Goal: Task Accomplishment & Management: Use online tool/utility

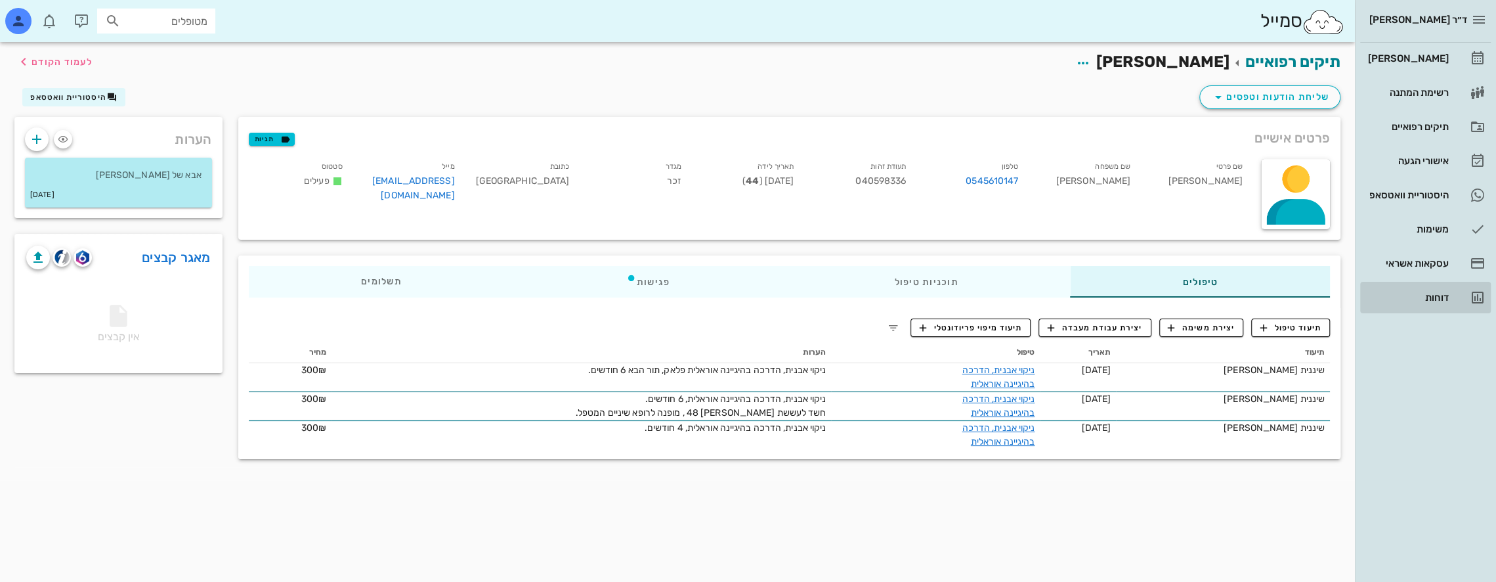
click at [1439, 291] on div "דוחות" at bounding box center [1407, 297] width 83 height 21
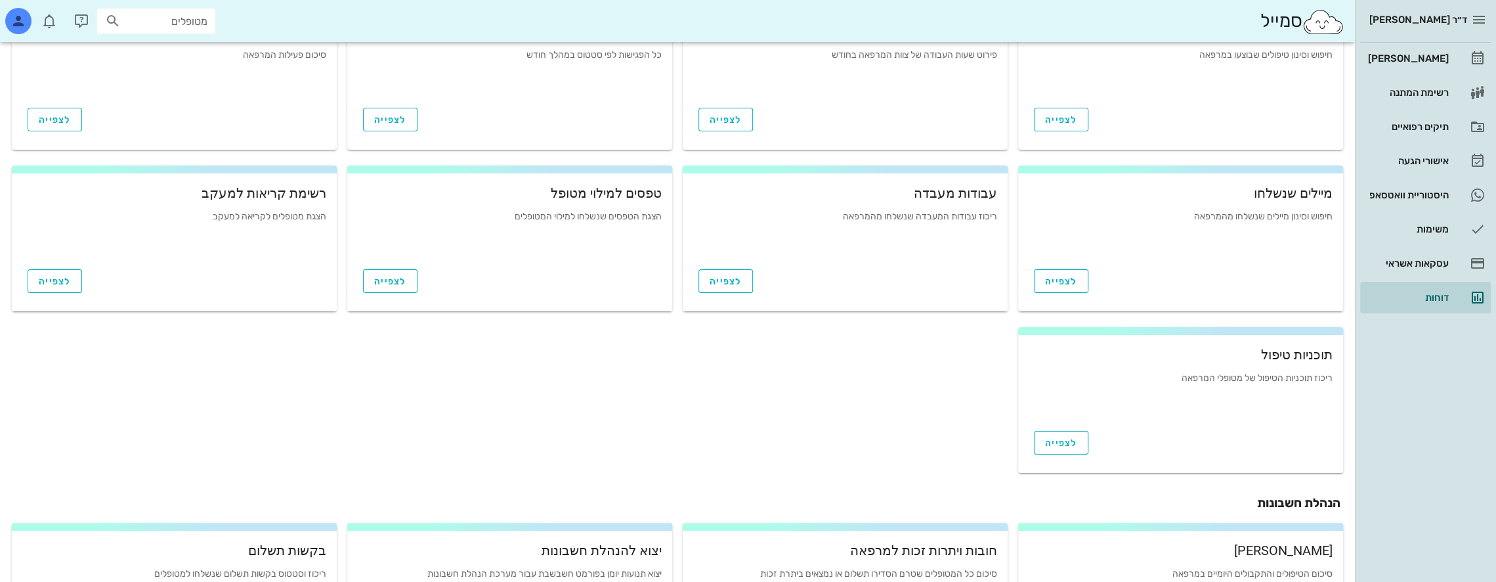
scroll to position [389, 0]
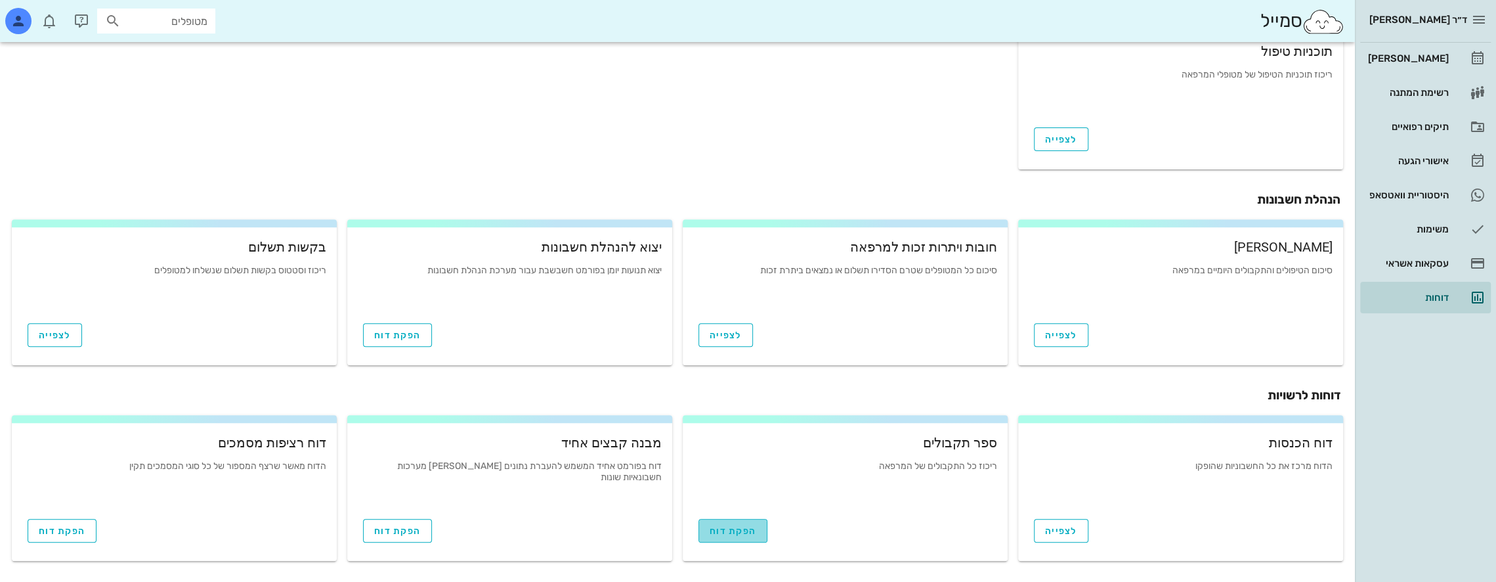
click at [742, 525] on link "הפקת דוח" at bounding box center [733, 531] width 69 height 24
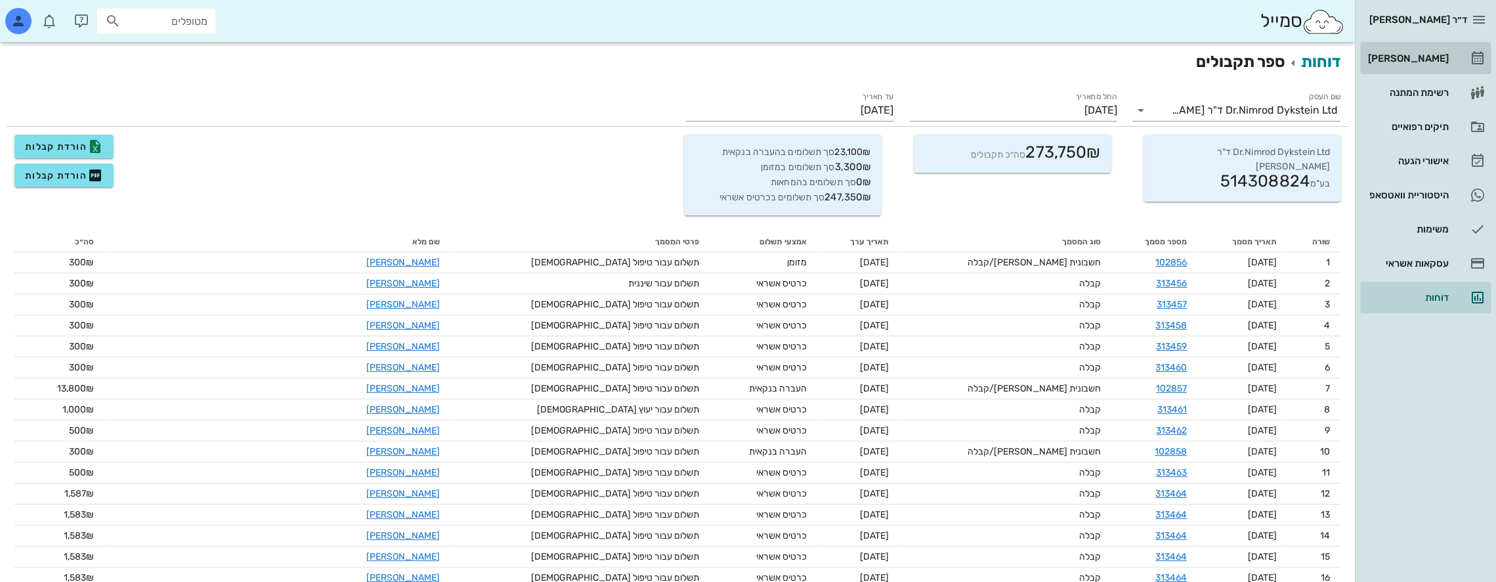
click at [1438, 51] on div "[PERSON_NAME]" at bounding box center [1407, 58] width 83 height 21
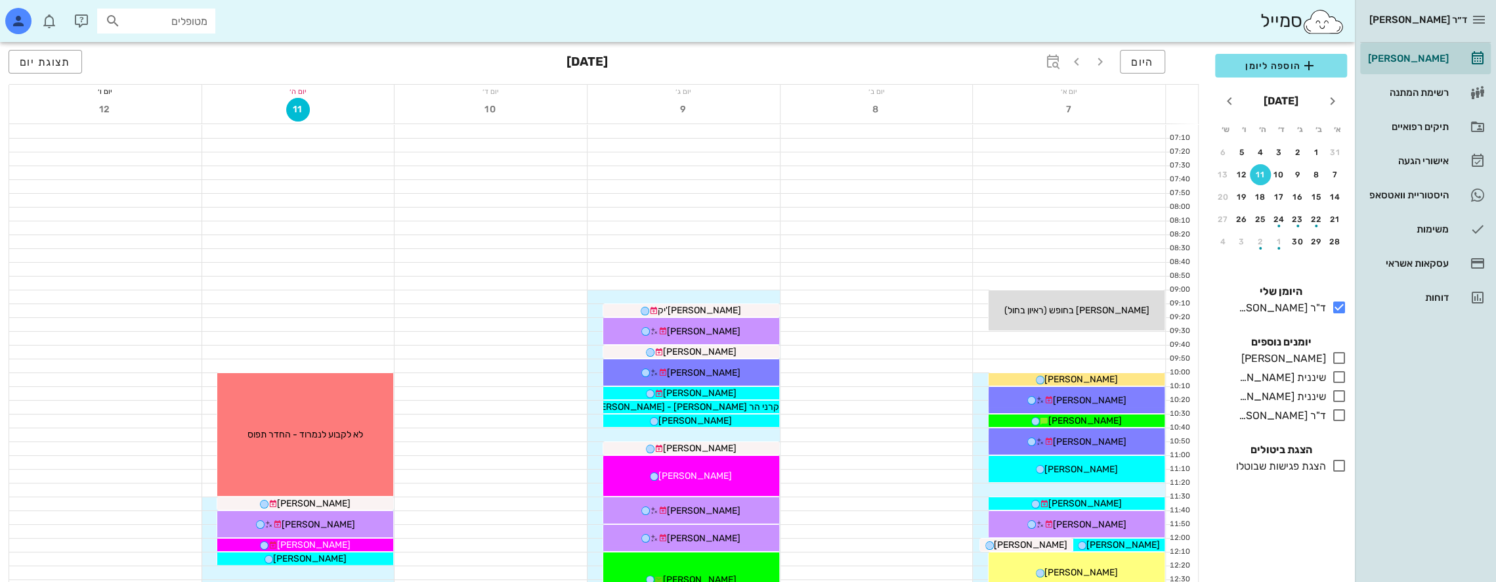
drag, startPoint x: 1273, startPoint y: 511, endPoint x: 1236, endPoint y: 498, distance: 38.8
click at [1273, 511] on div "הוספה ליומן [DATE] א׳ ב׳ ג׳ ד׳ ה׳ ו׳ ש׳ 31 1 2 3 4 5 6 7 8 9 10 11 12 13 14 15 …" at bounding box center [1281, 314] width 148 height 536
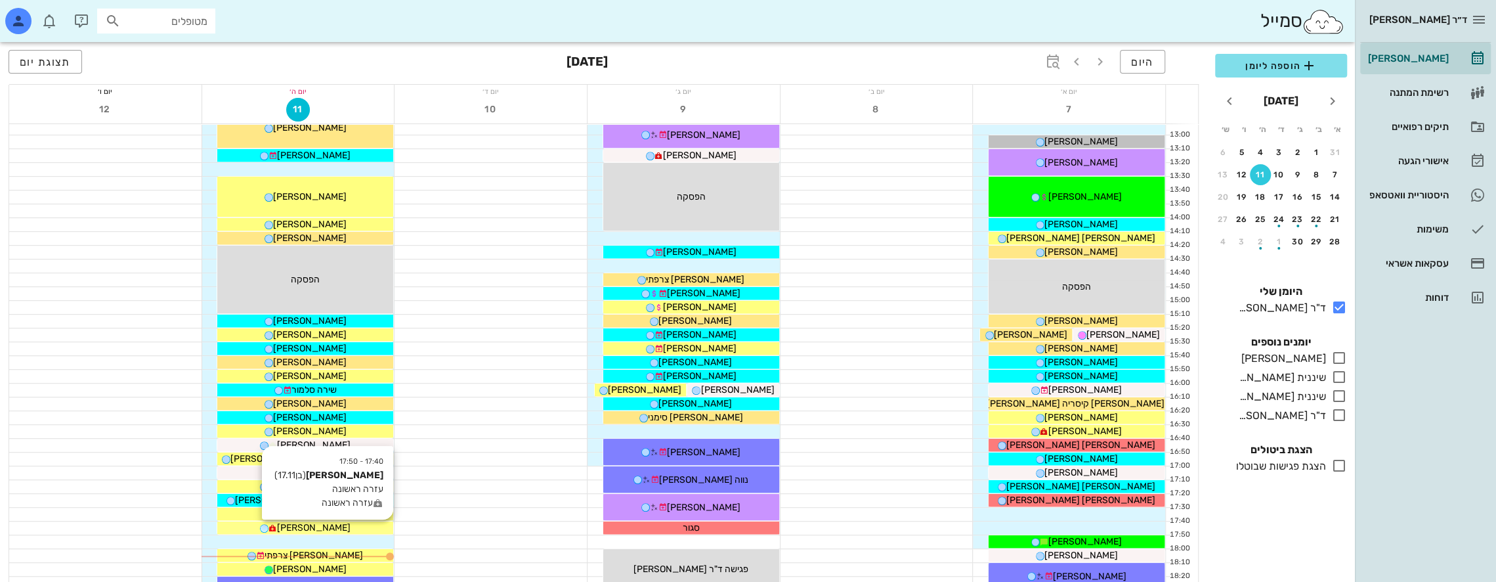
scroll to position [591, 0]
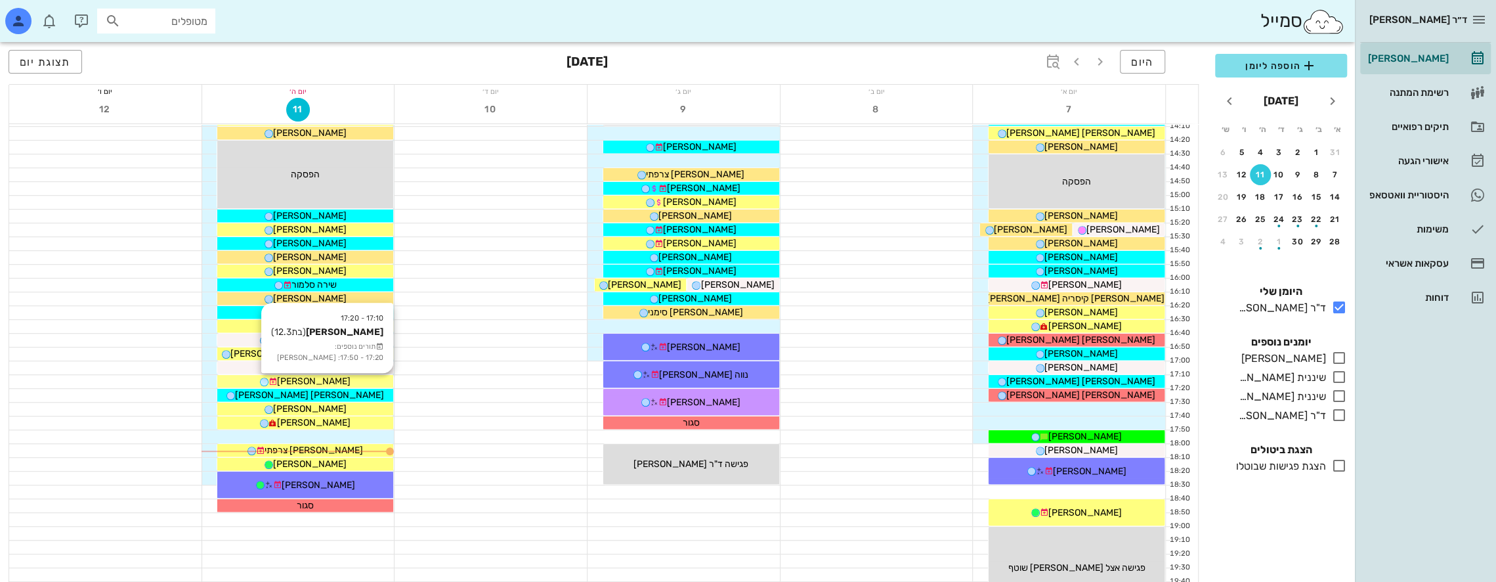
click at [330, 379] on div "[PERSON_NAME]" at bounding box center [305, 381] width 176 height 14
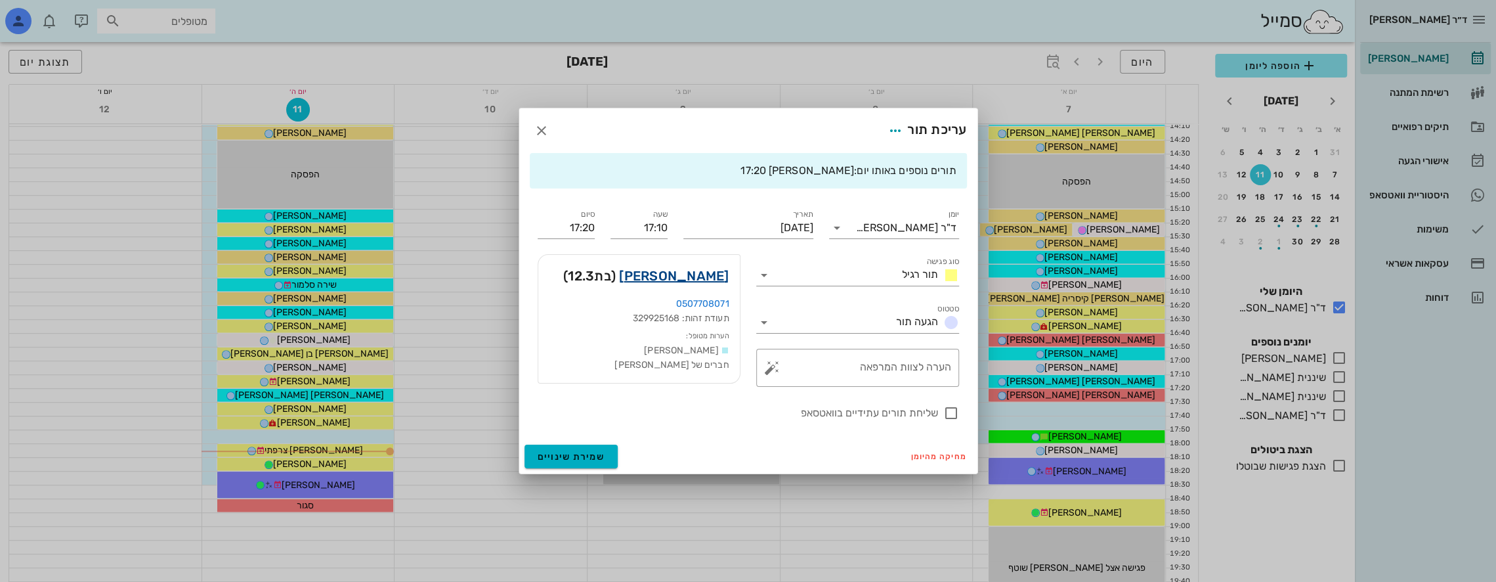
click at [710, 274] on link "[PERSON_NAME]" at bounding box center [674, 275] width 110 height 21
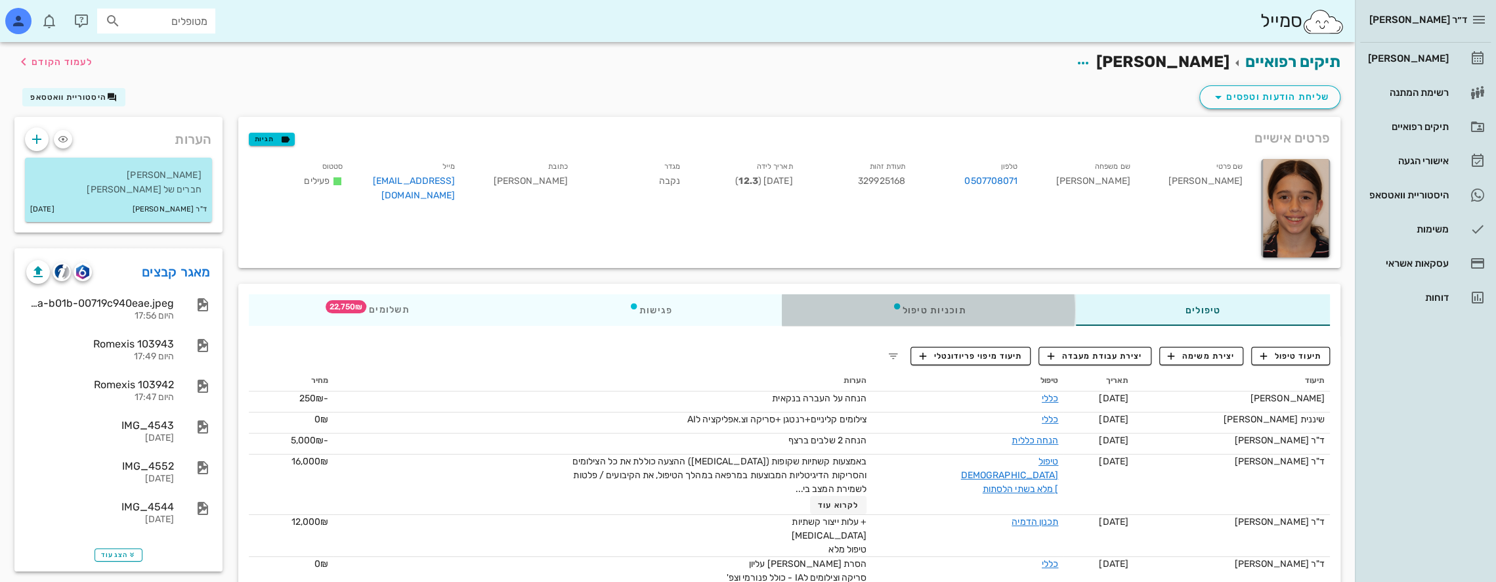
click at [973, 303] on div "תוכניות טיפול" at bounding box center [928, 310] width 293 height 32
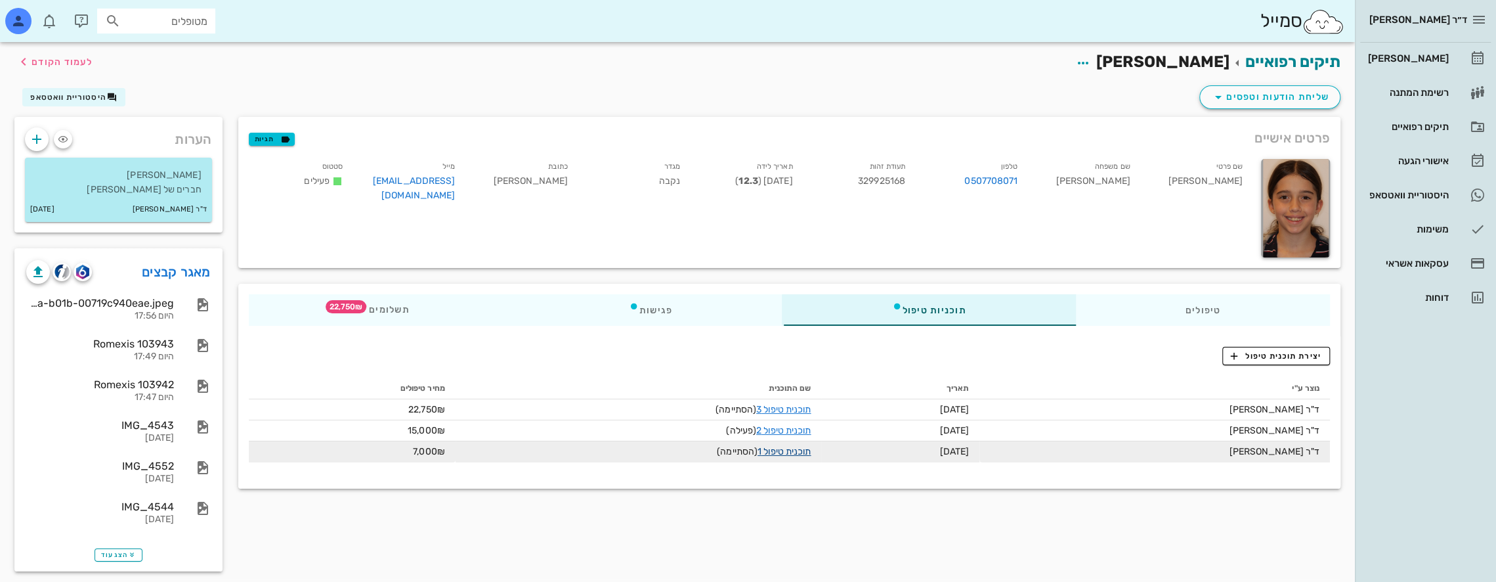
click at [777, 451] on link "תוכנית טיפול 1" at bounding box center [784, 451] width 53 height 11
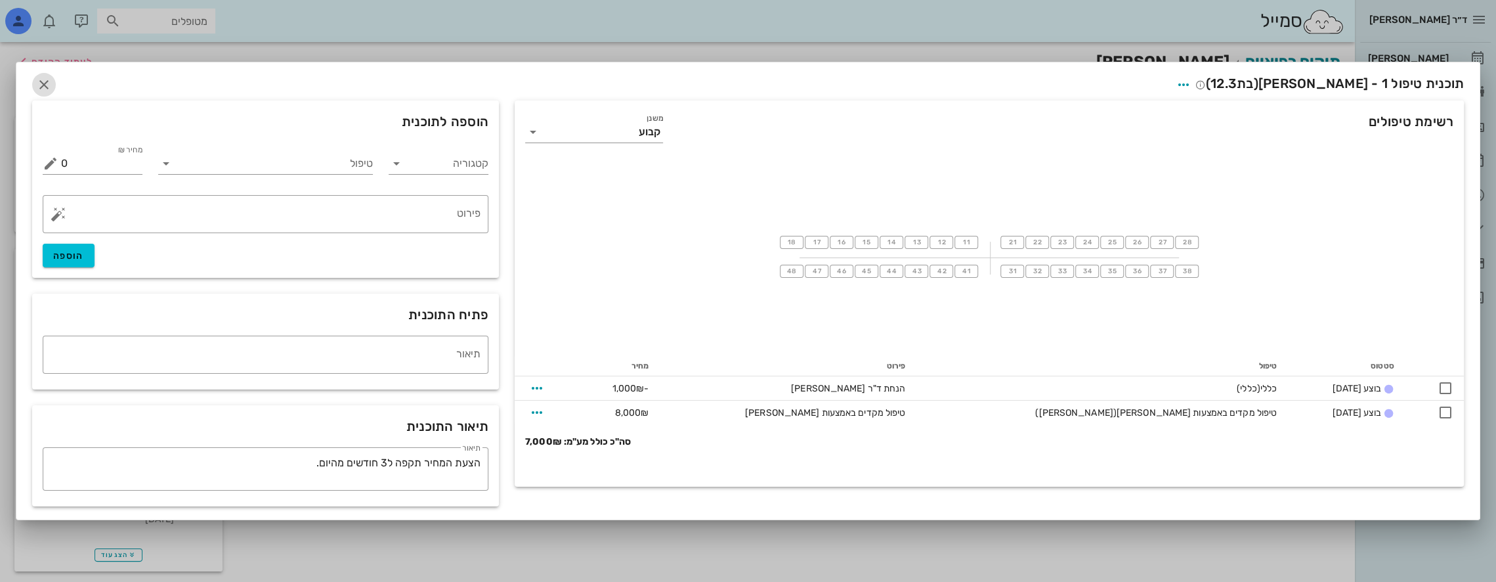
click at [45, 86] on icon "button" at bounding box center [44, 85] width 16 height 16
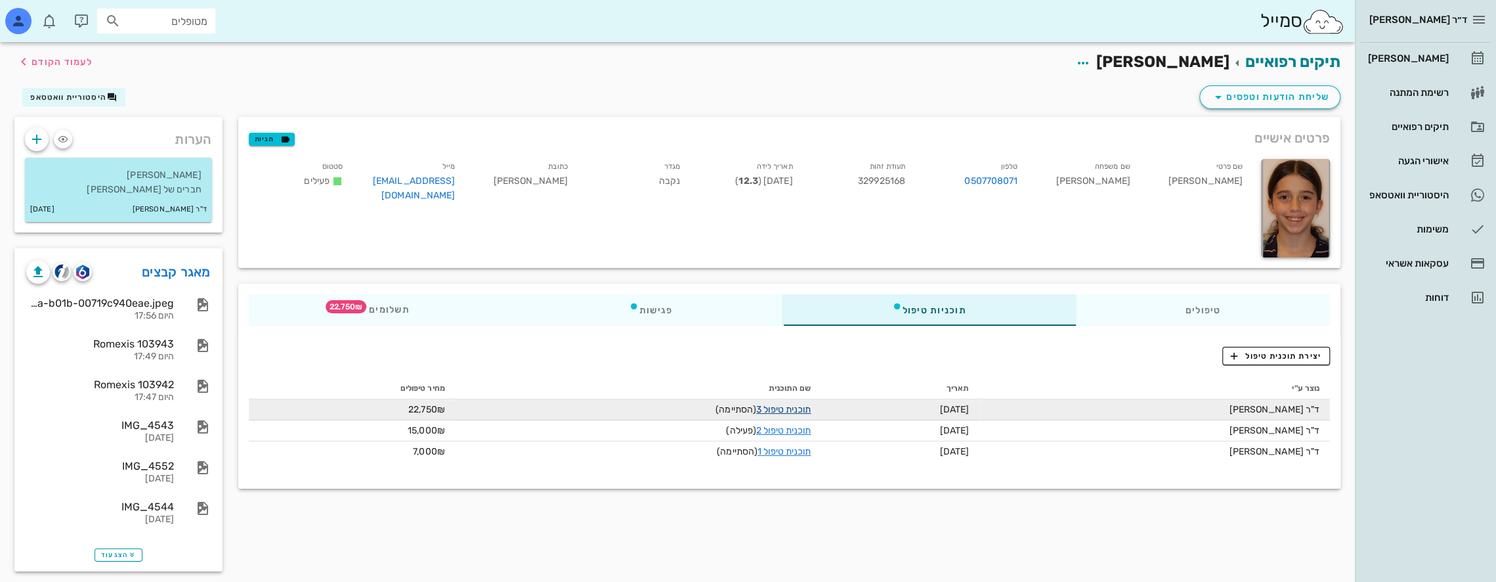
click at [783, 408] on link "תוכנית טיפול 3" at bounding box center [783, 409] width 54 height 11
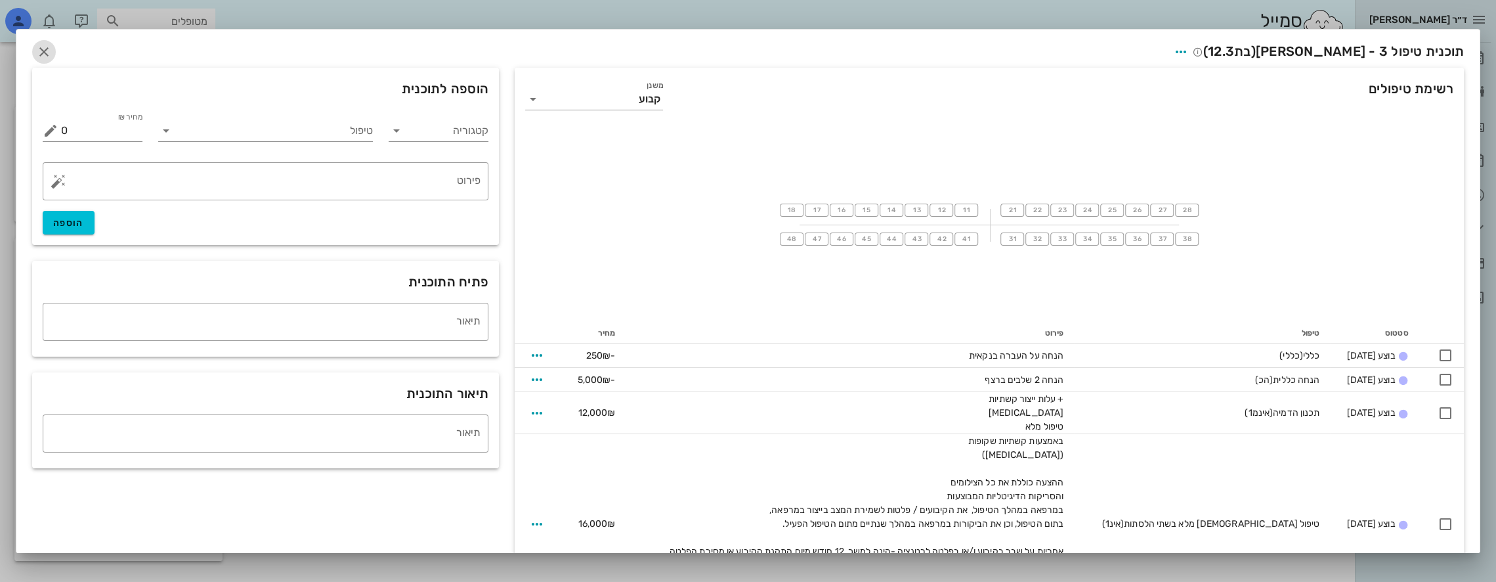
click at [51, 55] on icon "button" at bounding box center [44, 52] width 16 height 16
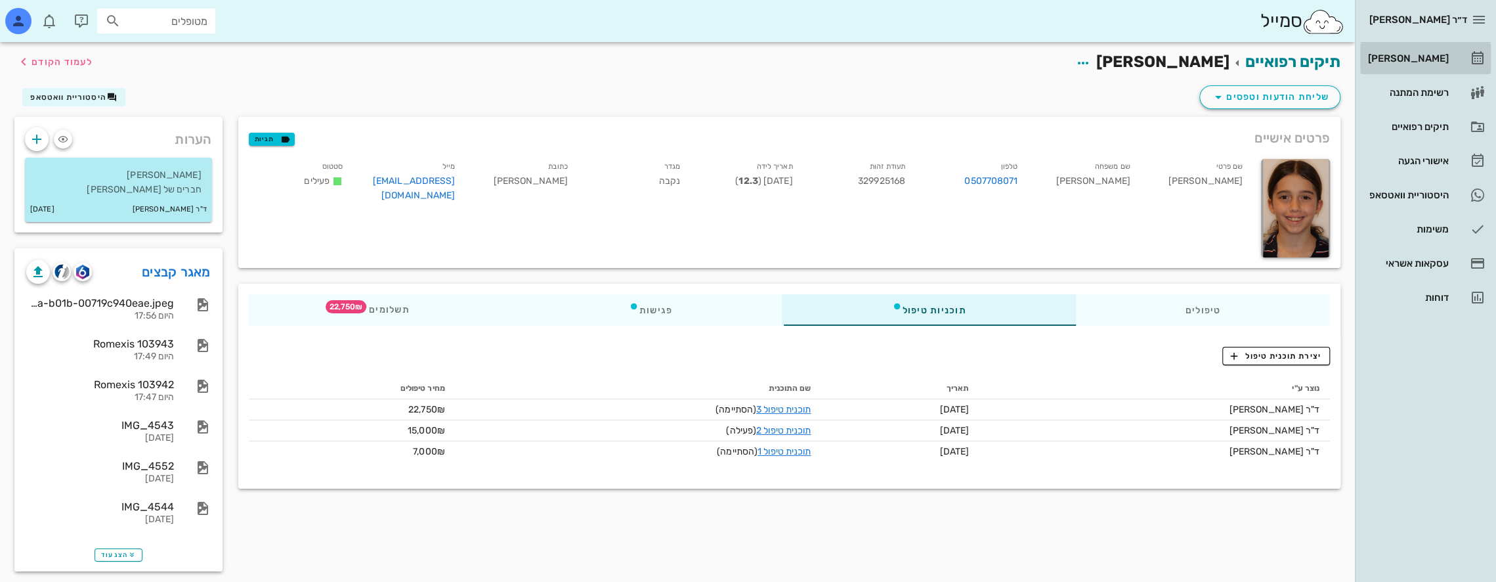
click at [1414, 54] on div "[PERSON_NAME]" at bounding box center [1407, 58] width 83 height 11
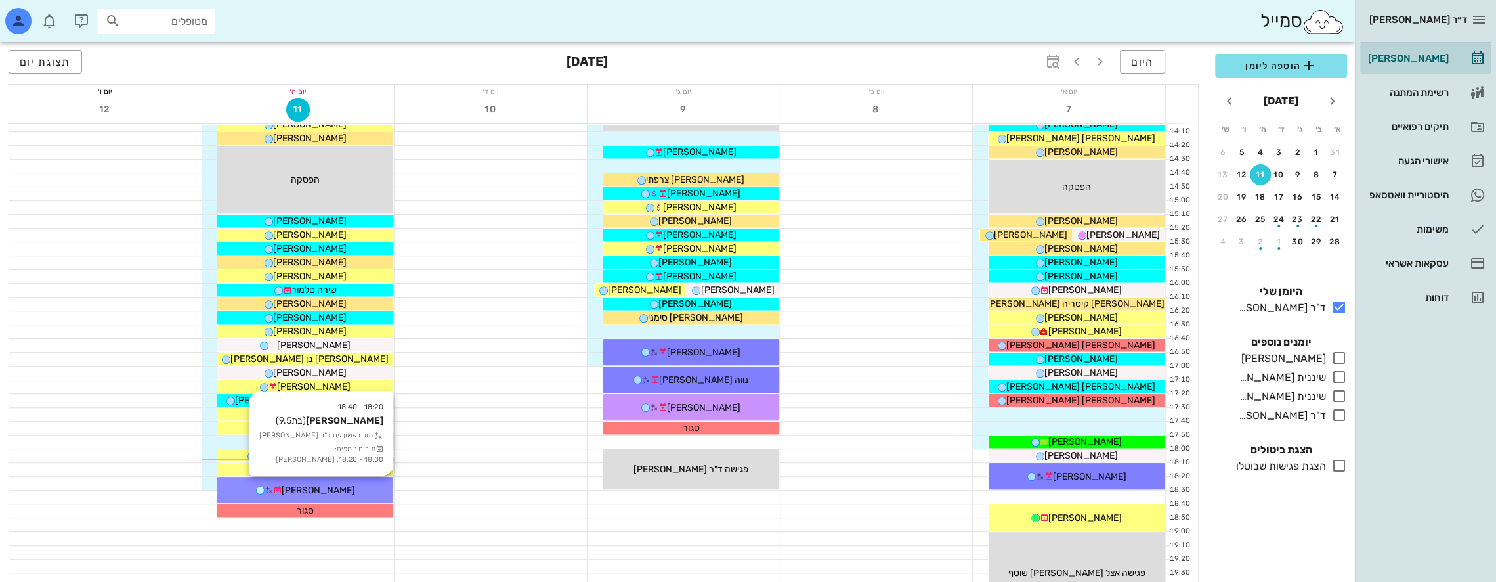
scroll to position [569, 0]
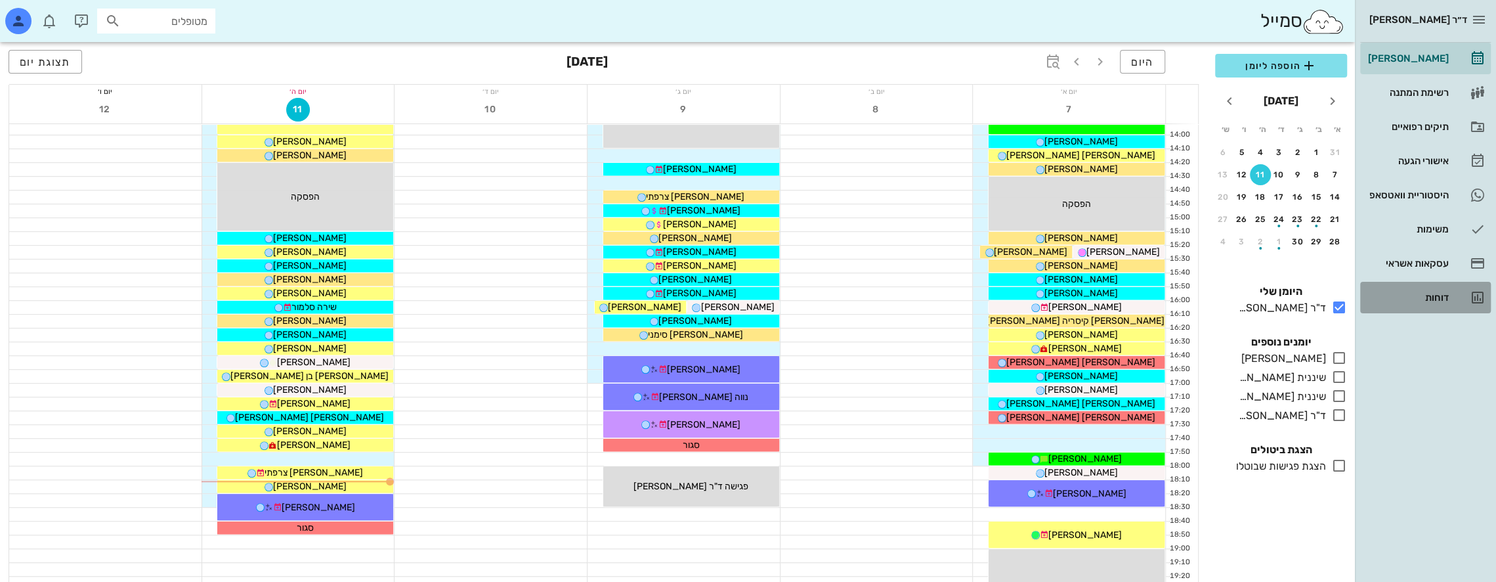
click at [1438, 292] on div "דוחות" at bounding box center [1407, 297] width 83 height 21
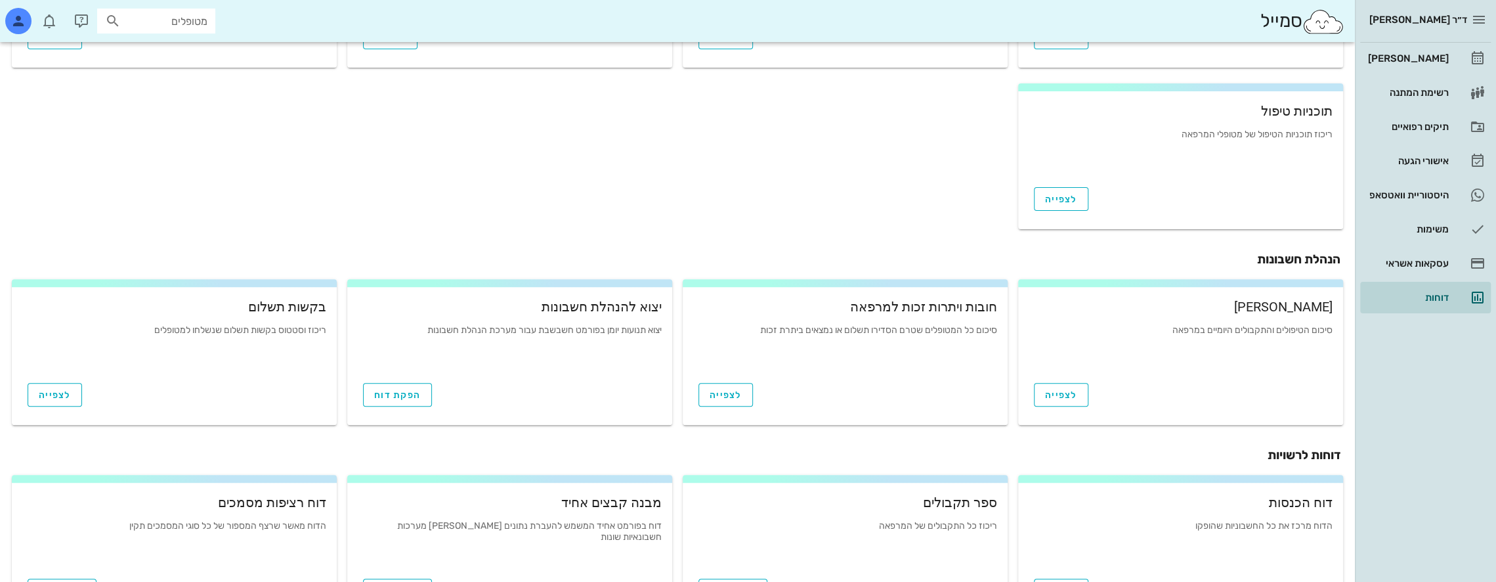
scroll to position [389, 0]
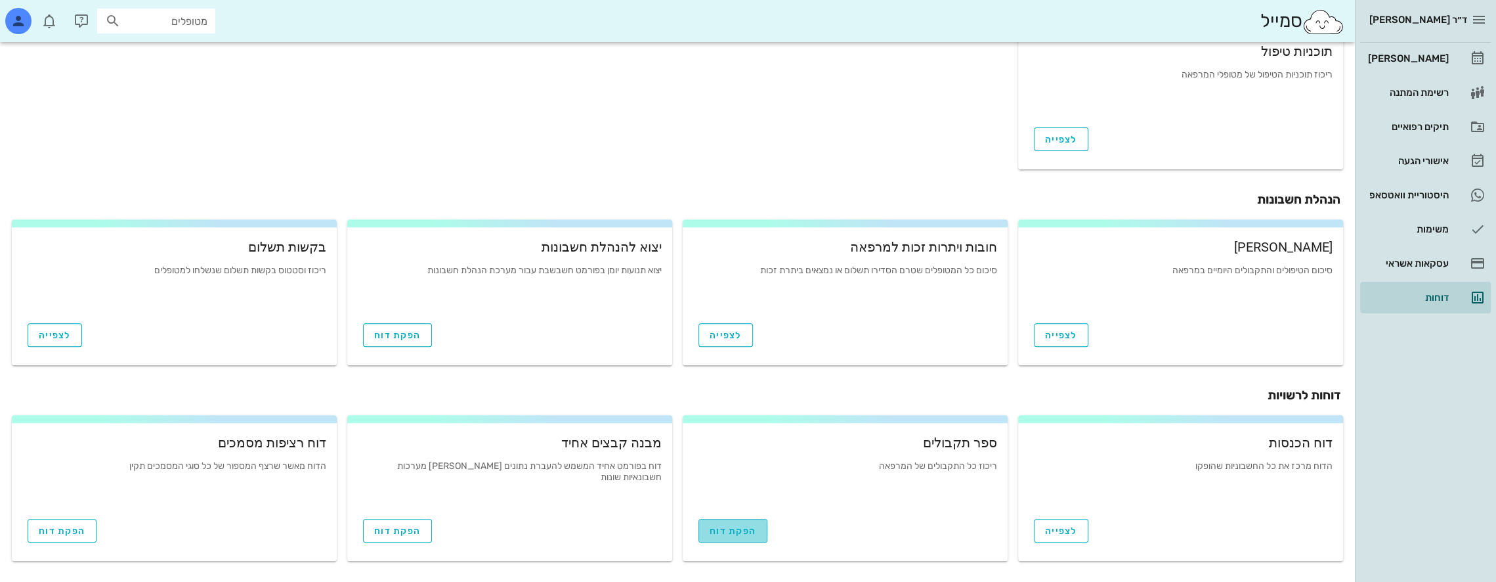
click at [722, 533] on span "הפקת דוח" at bounding box center [733, 530] width 47 height 11
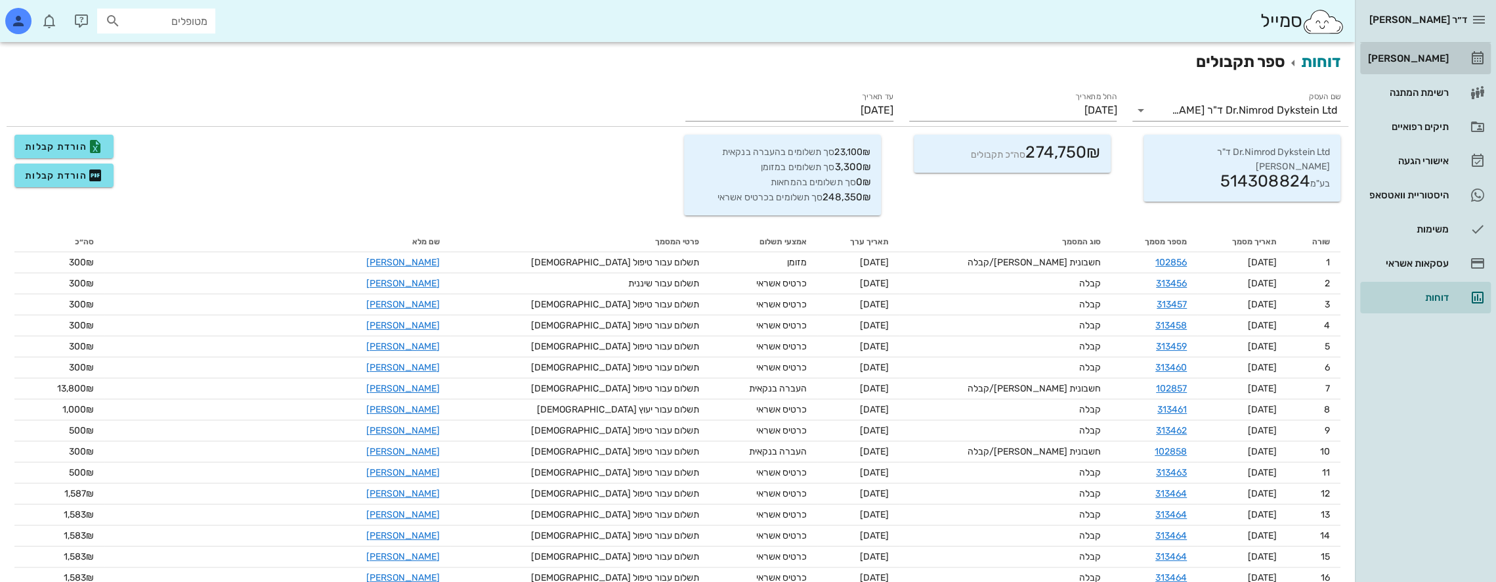
click at [1413, 47] on link "[PERSON_NAME]" at bounding box center [1425, 59] width 131 height 32
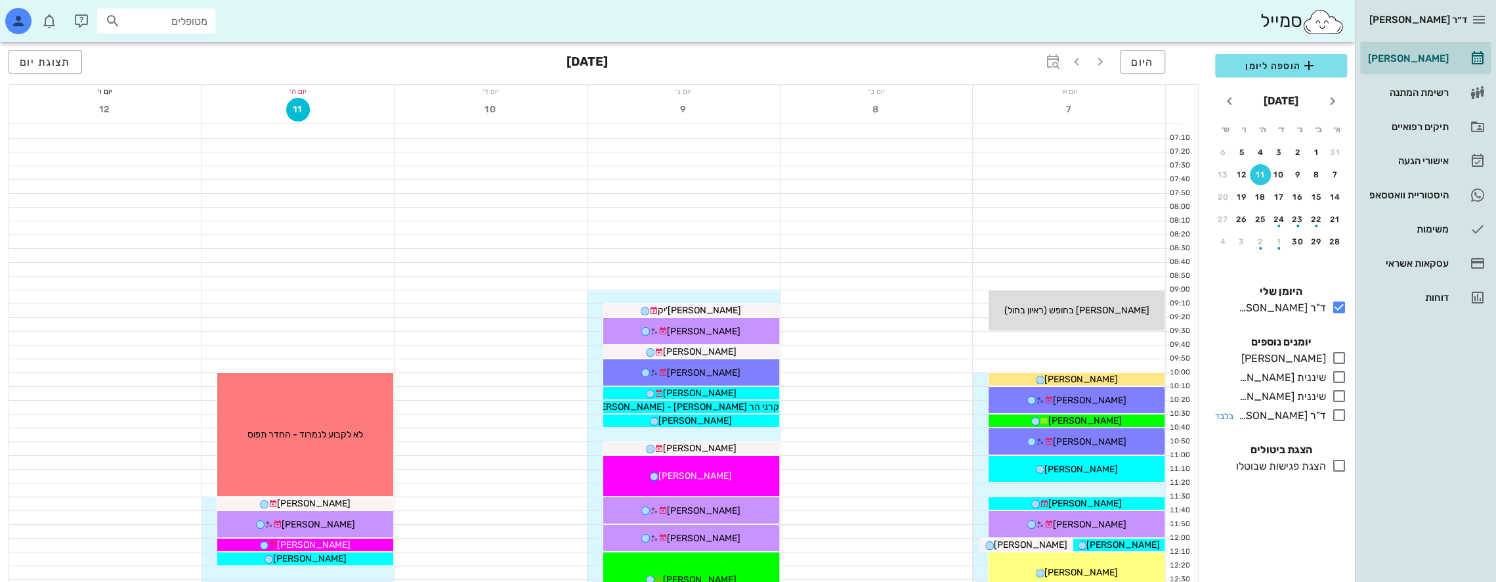
click at [1338, 407] on icon at bounding box center [1339, 415] width 16 height 16
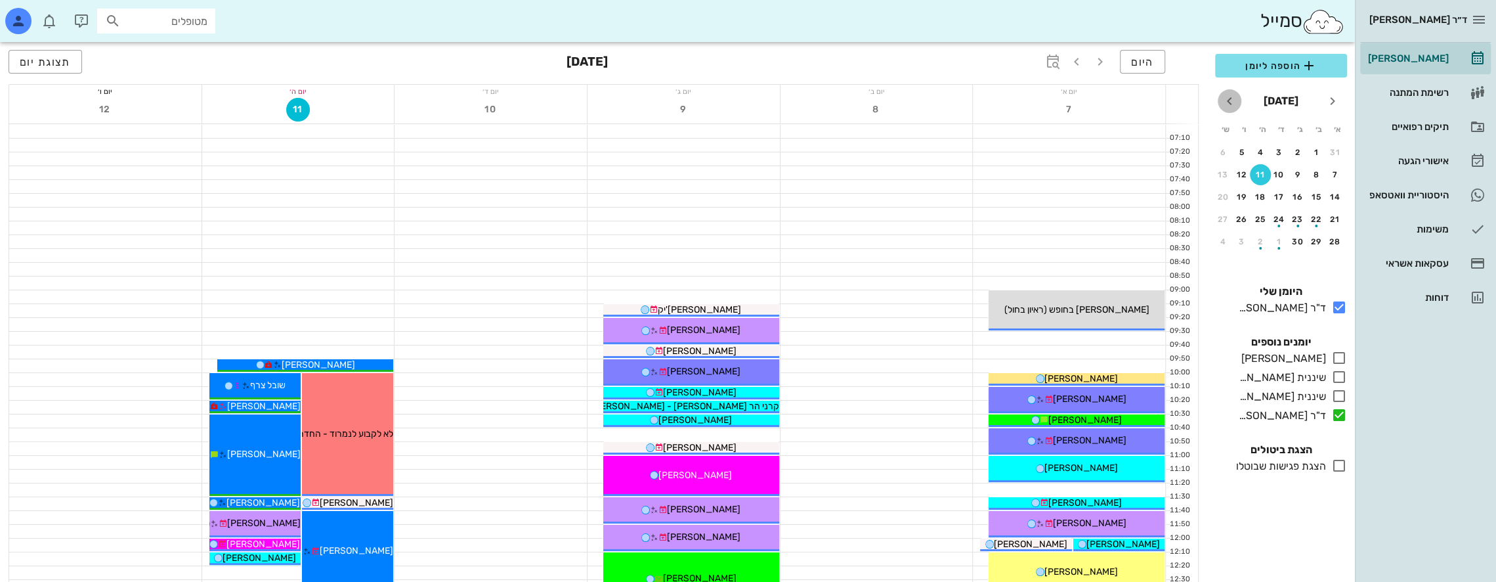
click at [1234, 100] on icon "חודש הבא" at bounding box center [1230, 101] width 16 height 16
click at [1331, 100] on icon "חודש שעבר" at bounding box center [1333, 101] width 16 height 16
click at [1133, 61] on span "היום" at bounding box center [1142, 62] width 23 height 12
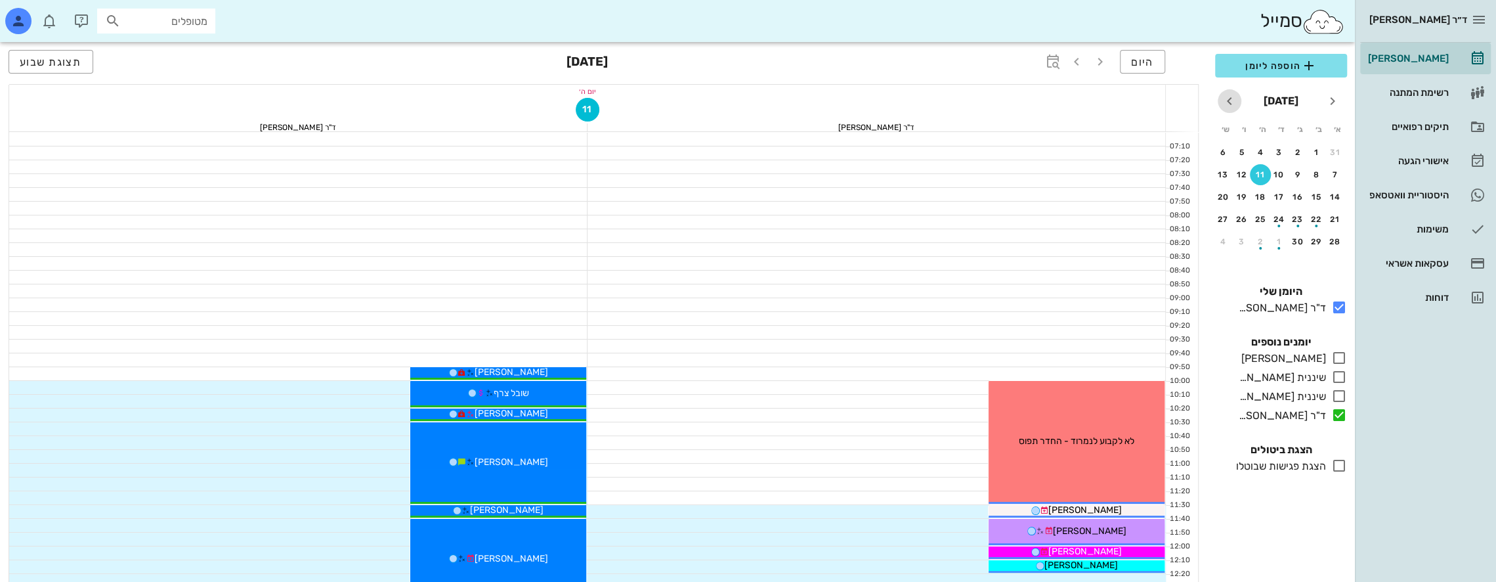
click at [1227, 98] on icon "חודש הבא" at bounding box center [1230, 101] width 16 height 16
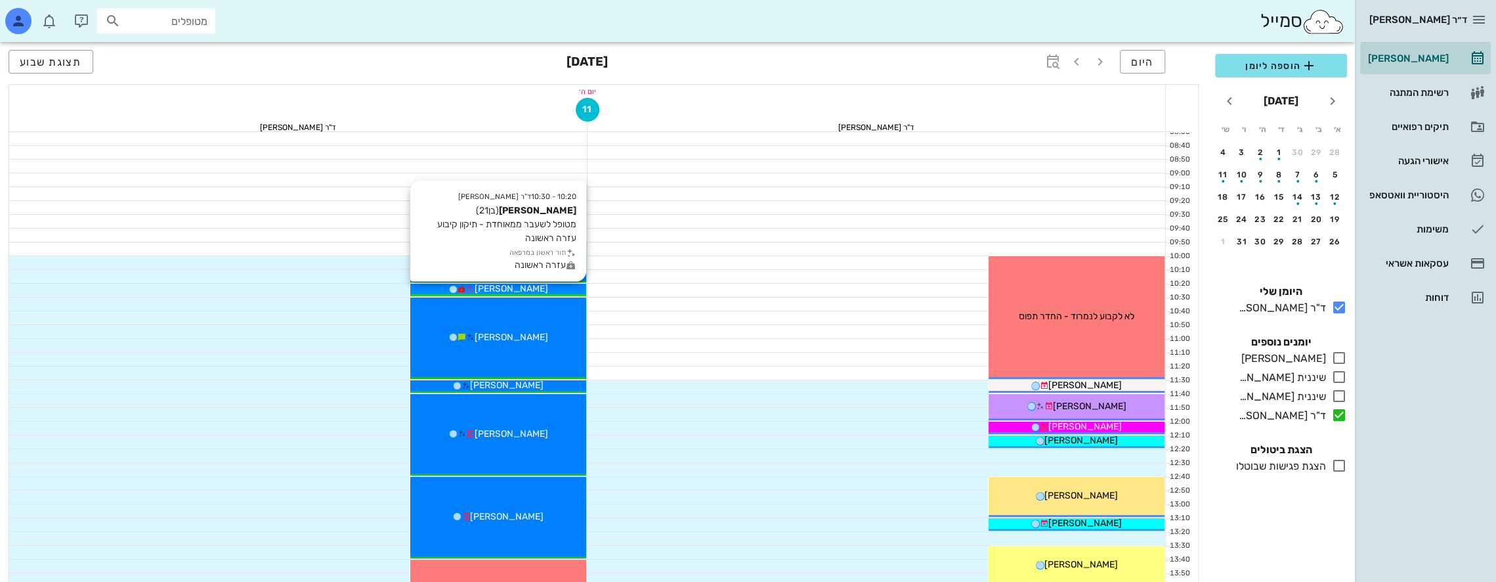
scroll to position [131, 0]
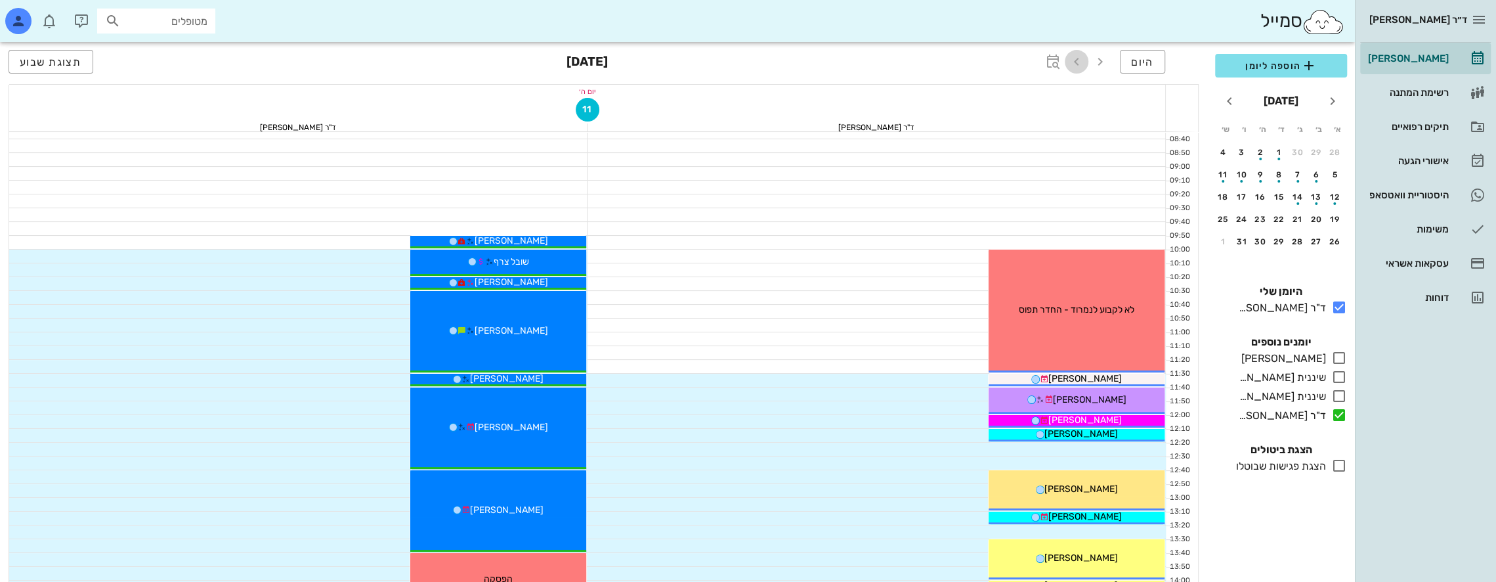
click at [1081, 60] on icon "button" at bounding box center [1077, 62] width 16 height 16
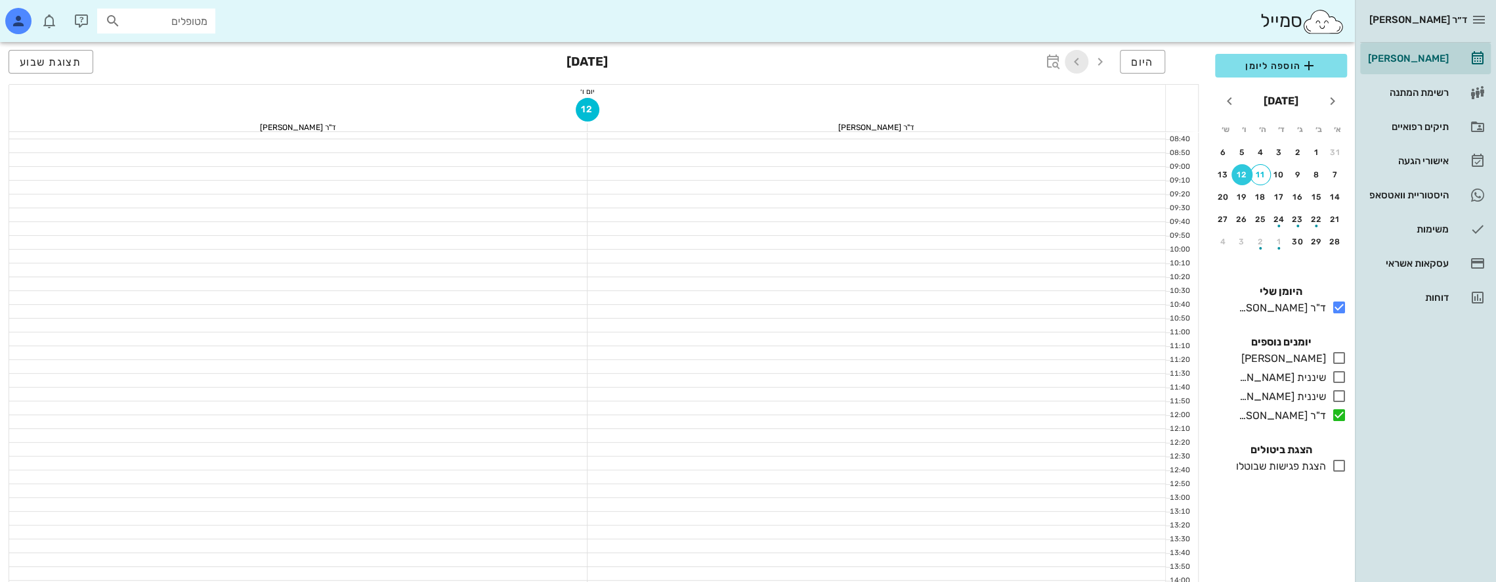
click at [1081, 60] on icon "button" at bounding box center [1077, 62] width 16 height 16
click at [1259, 198] on div "18" at bounding box center [1260, 196] width 21 height 9
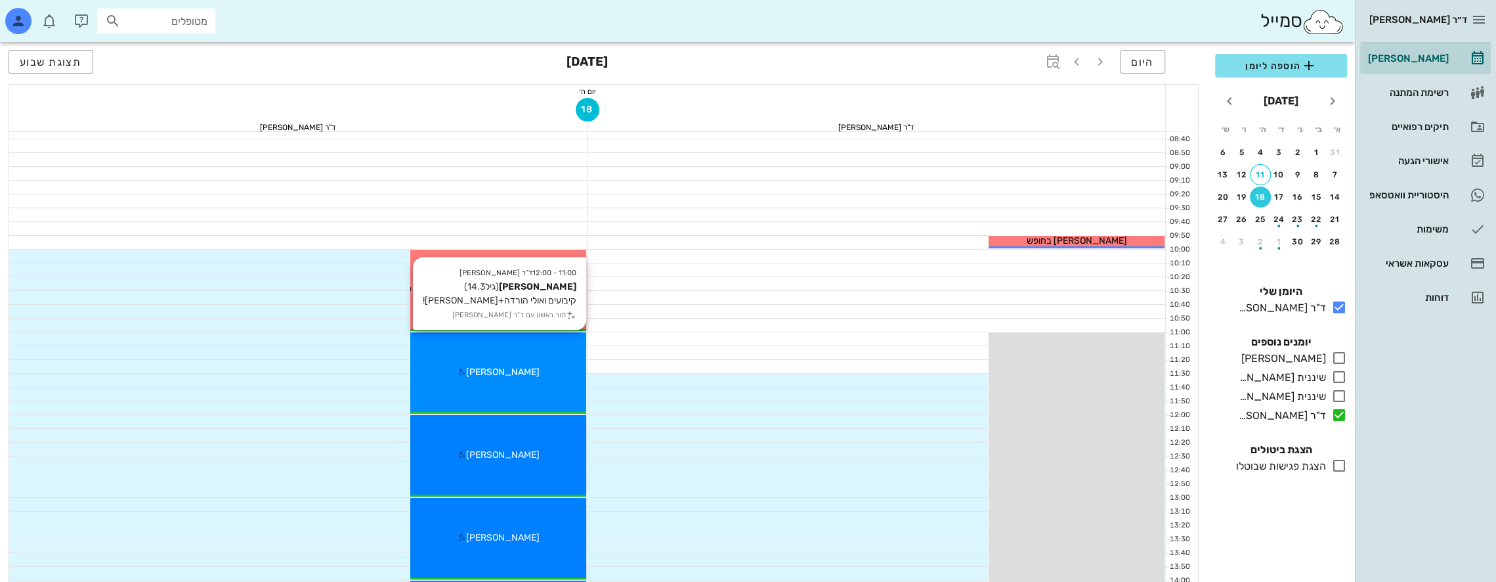
click at [536, 346] on div "11:00 - 12:00 ד"ר [PERSON_NAME] [PERSON_NAME] (גיל 14.3 ) קיבועים ואולי הורדה+ס…" at bounding box center [498, 372] width 176 height 81
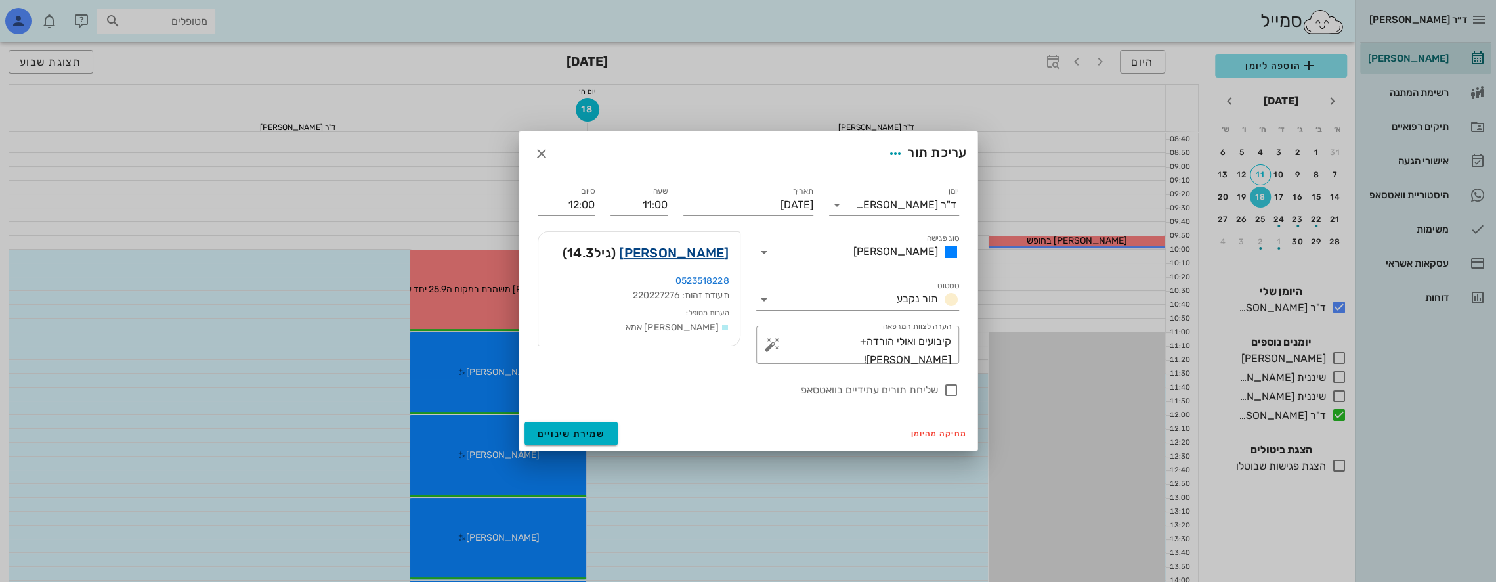
click at [703, 246] on link "[PERSON_NAME]" at bounding box center [674, 252] width 110 height 21
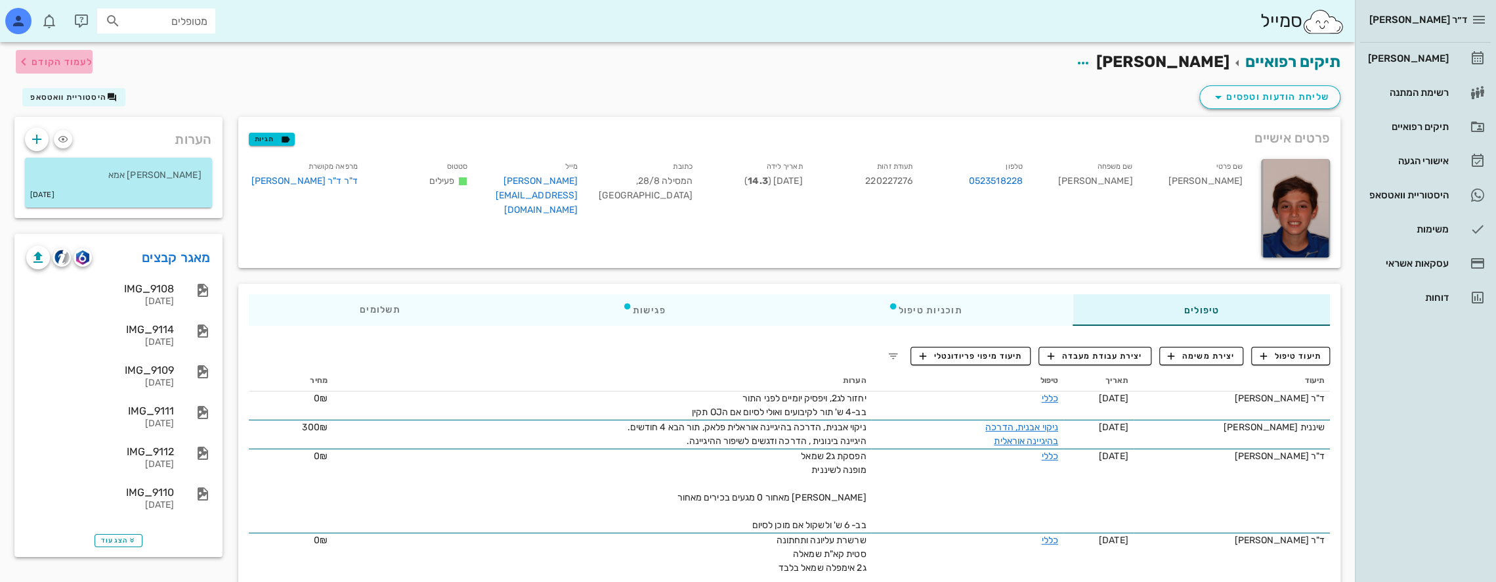
click at [28, 63] on icon "button" at bounding box center [24, 62] width 16 height 16
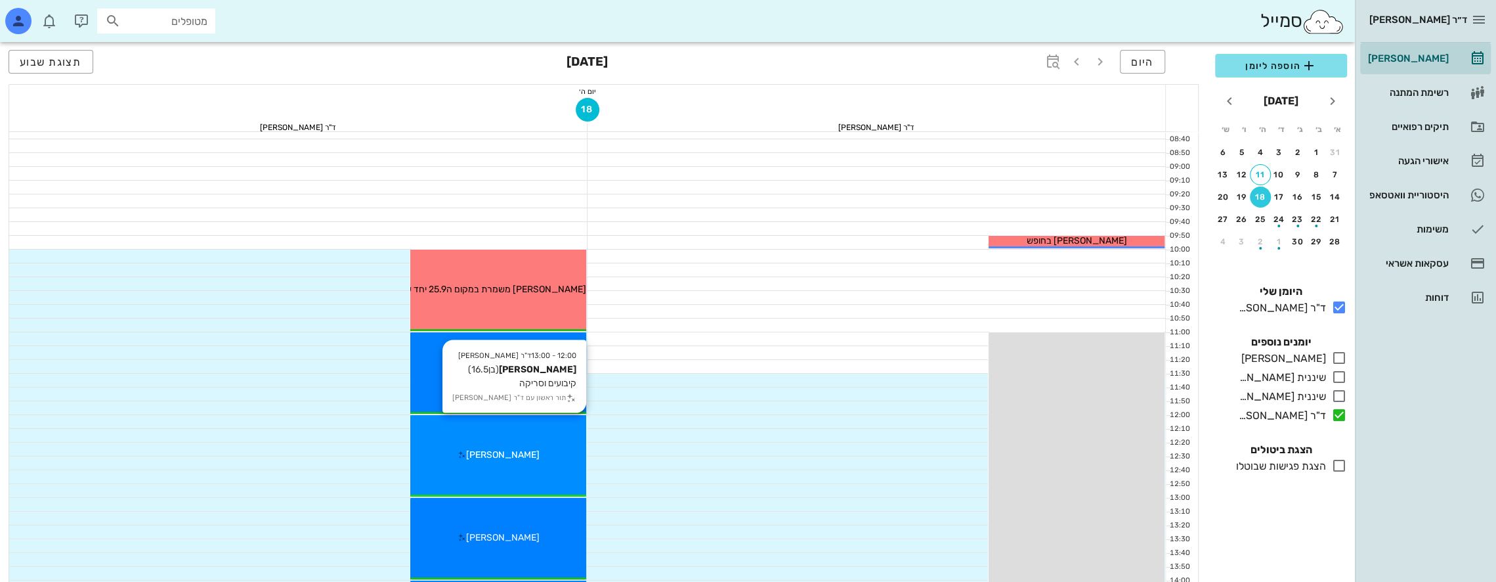
click at [540, 444] on div "12:00 - 13:00 ד"ר [PERSON_NAME] אביב [PERSON_NAME] (בן 16.5 ) קיבועים וסריקה תו…" at bounding box center [498, 455] width 176 height 81
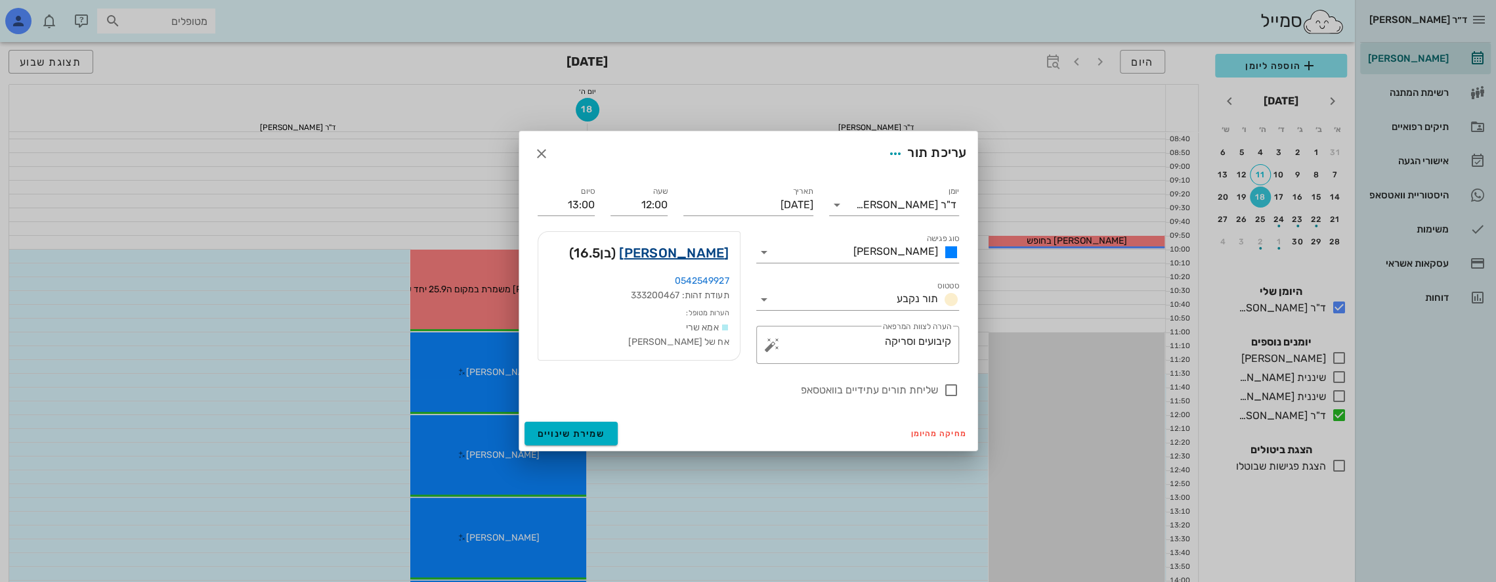
click at [703, 252] on link "[PERSON_NAME]" at bounding box center [674, 252] width 110 height 21
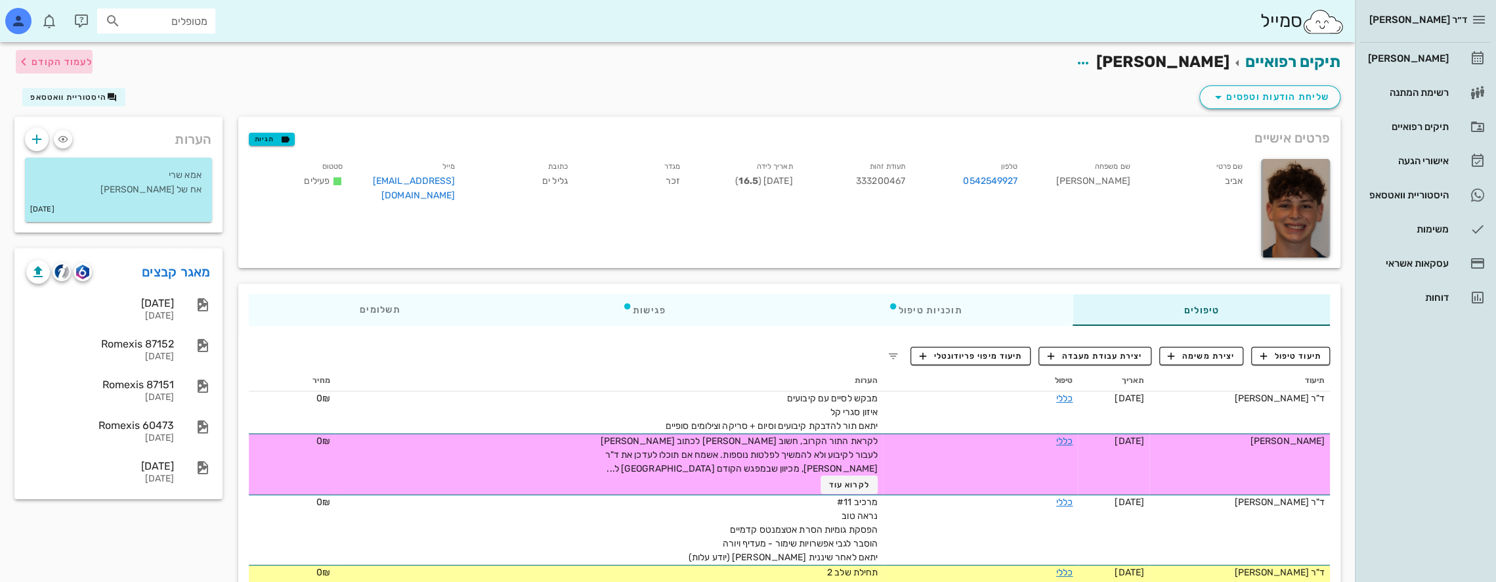
click at [31, 64] on icon "button" at bounding box center [24, 62] width 16 height 16
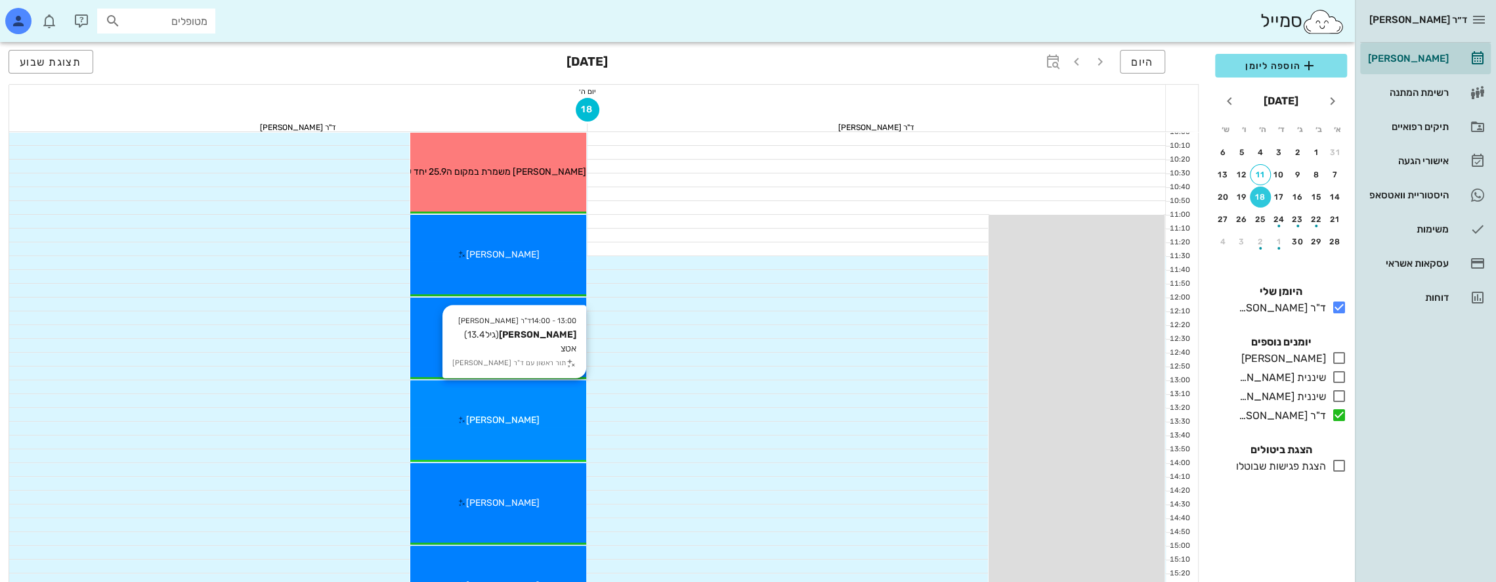
scroll to position [263, 0]
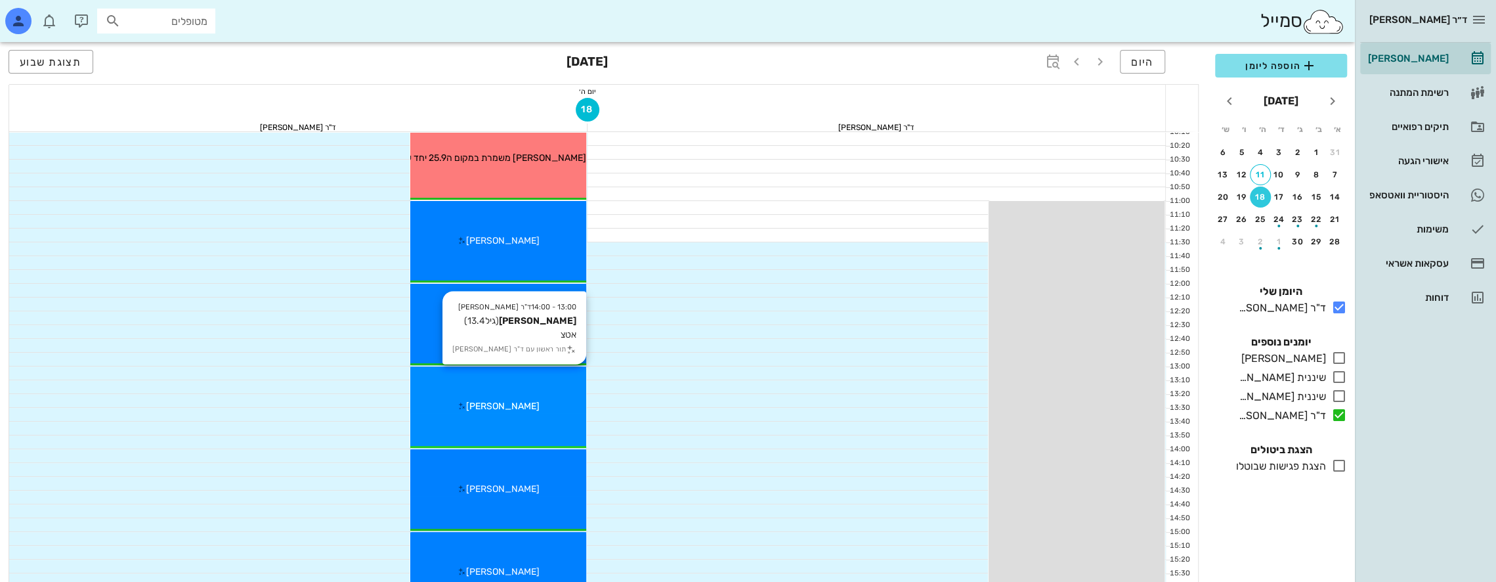
click at [520, 393] on div "13:00 - 14:00 ד"ר [PERSON_NAME] [PERSON_NAME] (גיל 13.4 ) אטצ תור ראשון עם ד"ר …" at bounding box center [498, 406] width 176 height 81
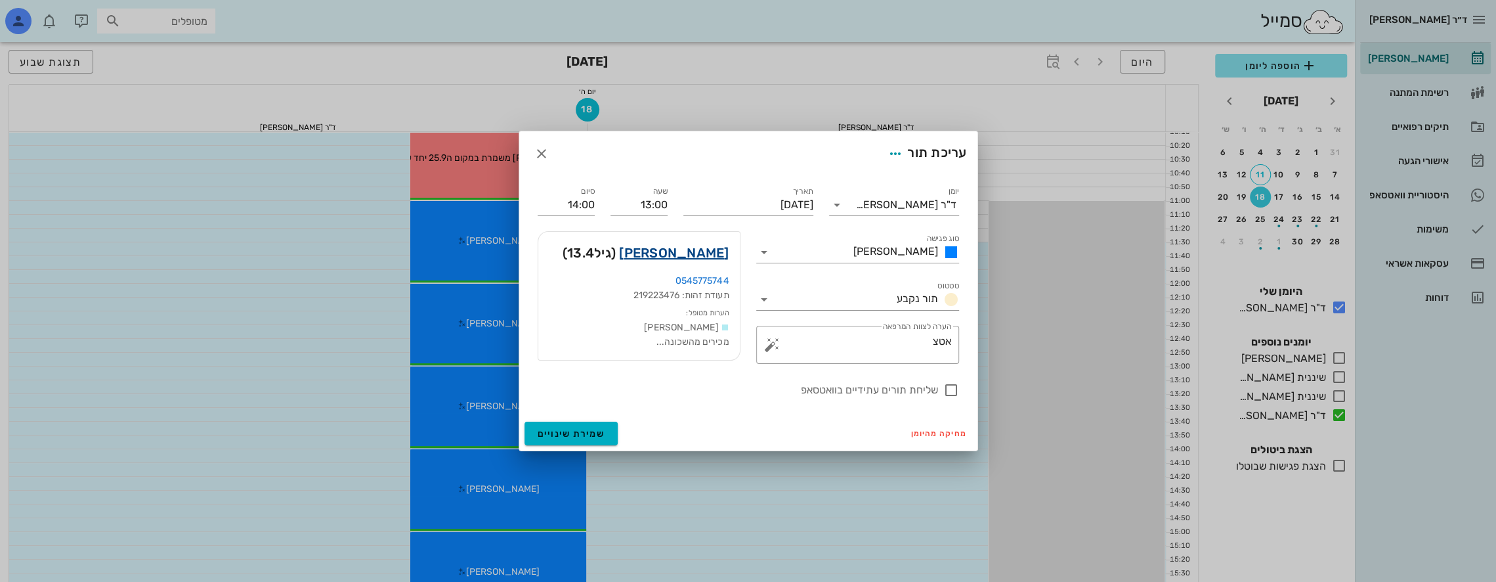
click at [703, 249] on link "[PERSON_NAME]" at bounding box center [674, 252] width 110 height 21
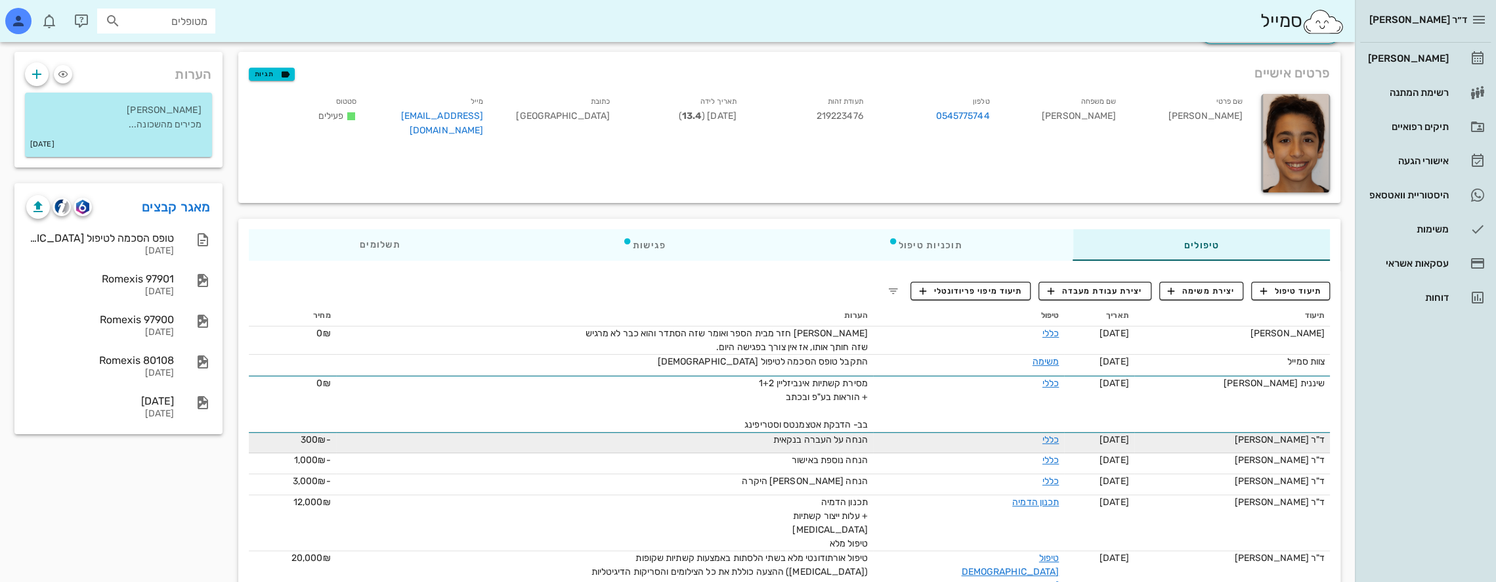
scroll to position [66, 0]
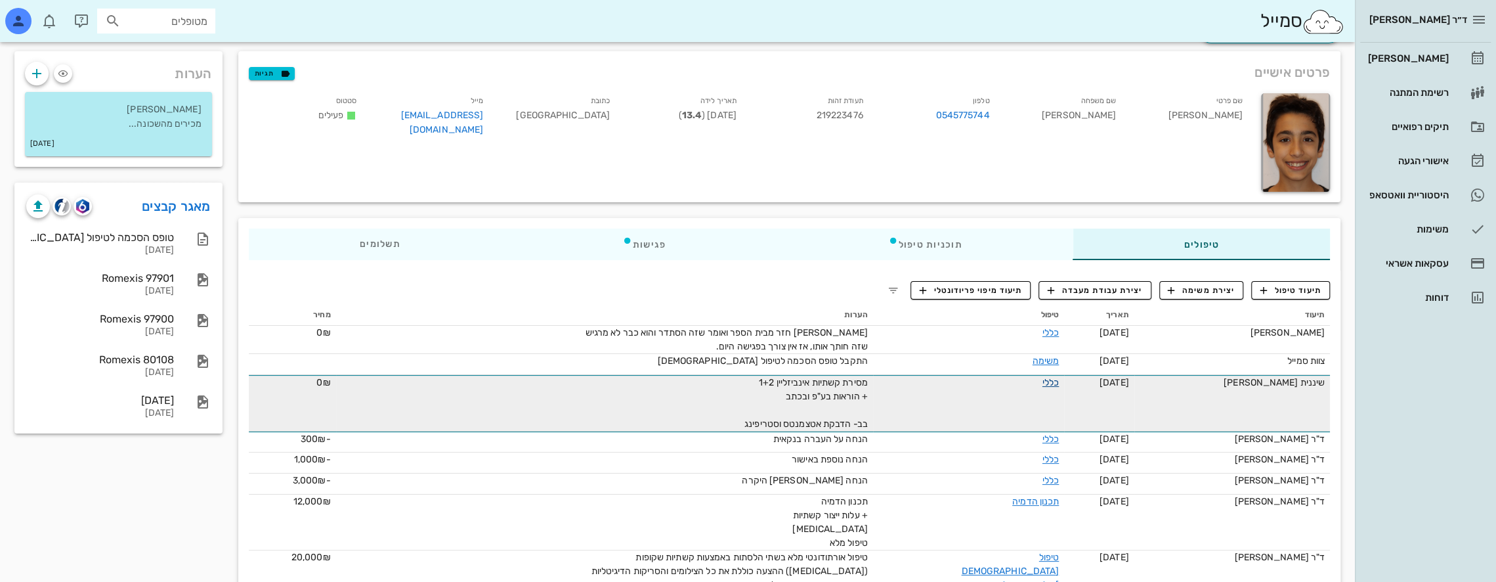
click at [1049, 385] on link "כללי" at bounding box center [1051, 382] width 16 height 11
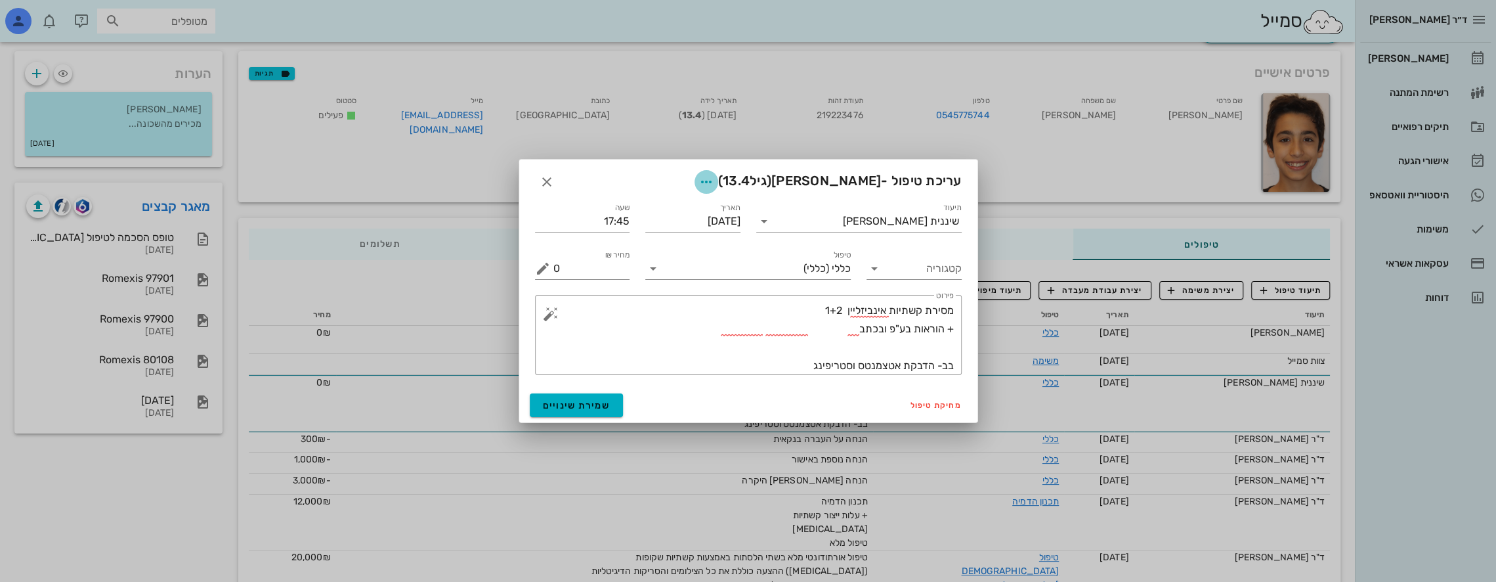
click at [714, 184] on icon "button" at bounding box center [707, 182] width 16 height 16
click at [694, 251] on div "צבע רשומה" at bounding box center [692, 247] width 89 height 12
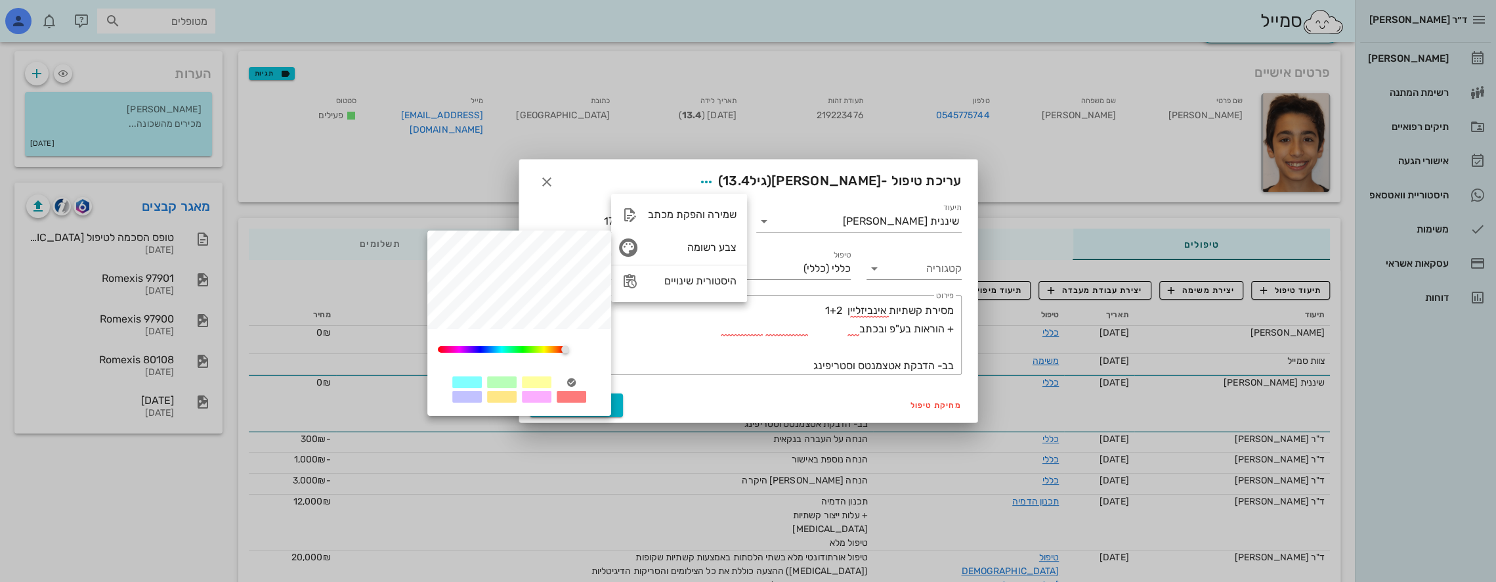
click at [540, 384] on div at bounding box center [537, 382] width 30 height 12
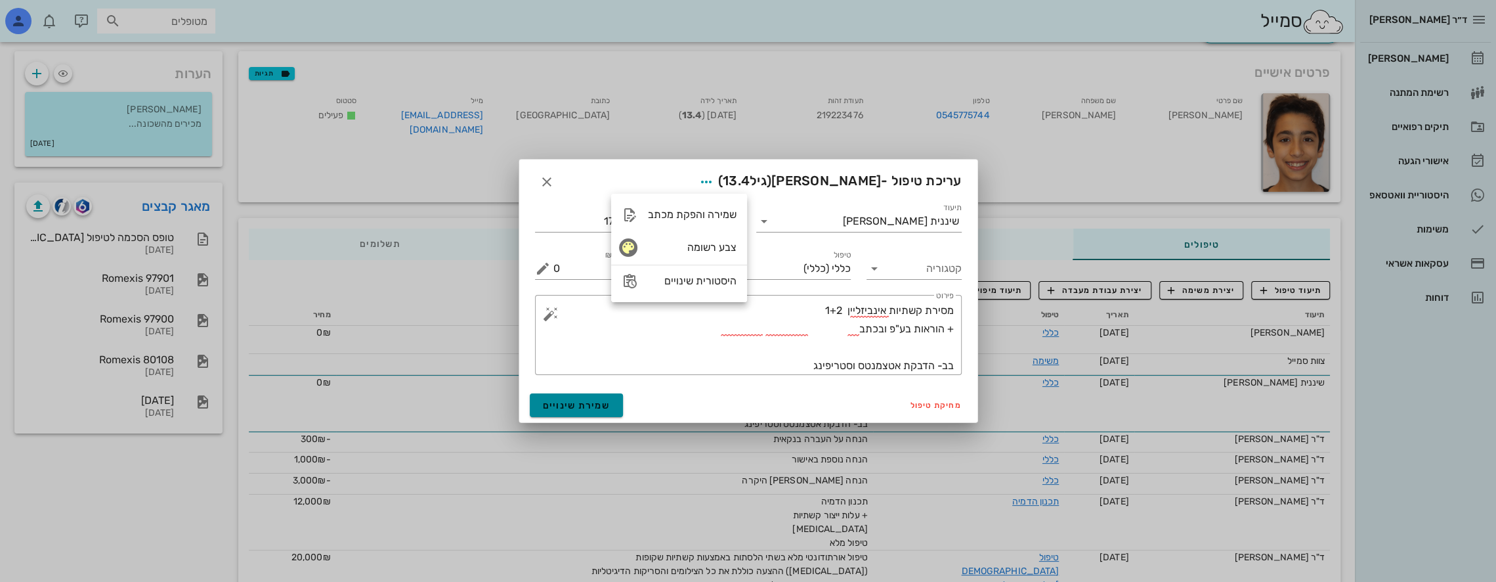
click at [594, 403] on span "שמירת שינויים" at bounding box center [577, 405] width 68 height 11
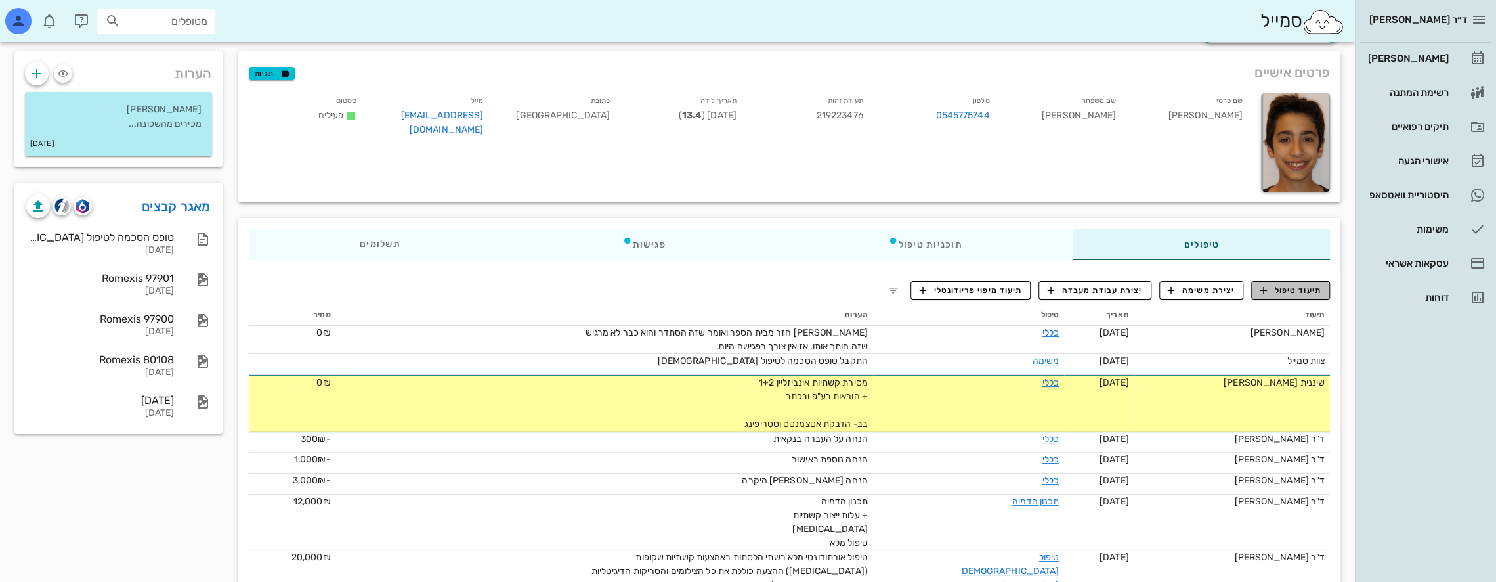
click at [1298, 286] on span "תיעוד טיפול" at bounding box center [1291, 290] width 61 height 12
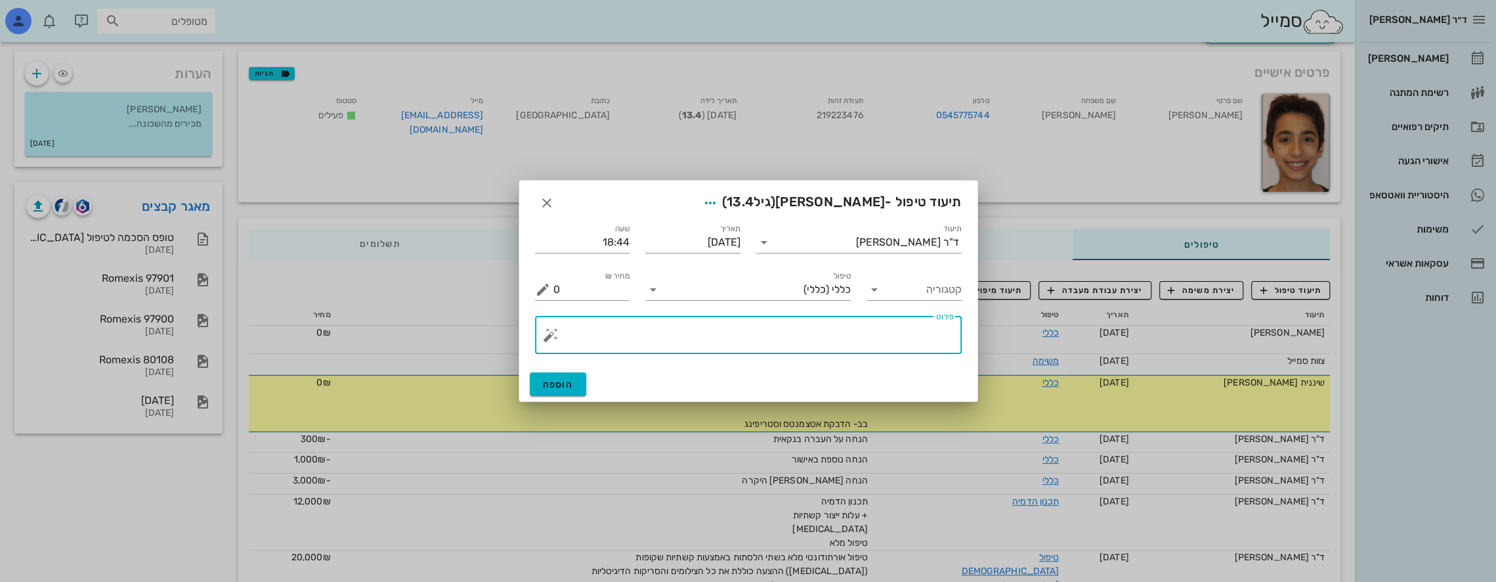
click at [911, 338] on textarea "פירוט" at bounding box center [753, 338] width 400 height 32
type textarea "b"
type textarea "ה"
type textarea "נתחיל עם ג2 קנגרו 12 שעות"
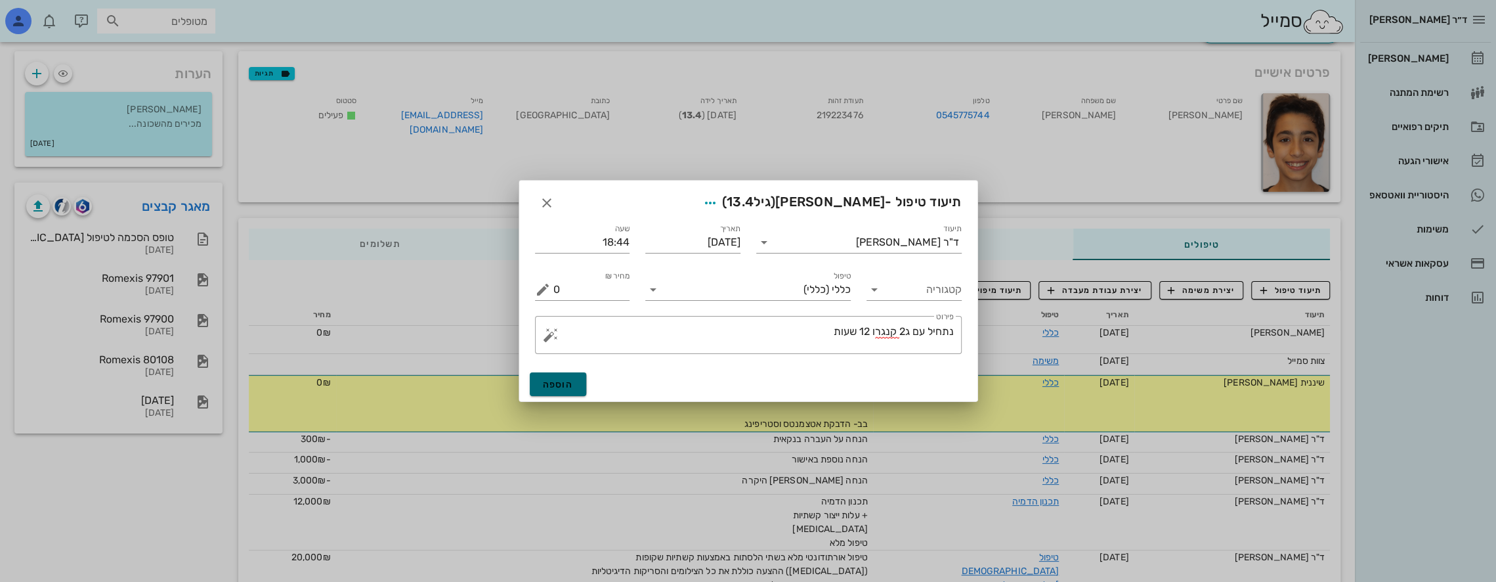
click at [550, 382] on span "הוספה" at bounding box center [558, 384] width 31 height 11
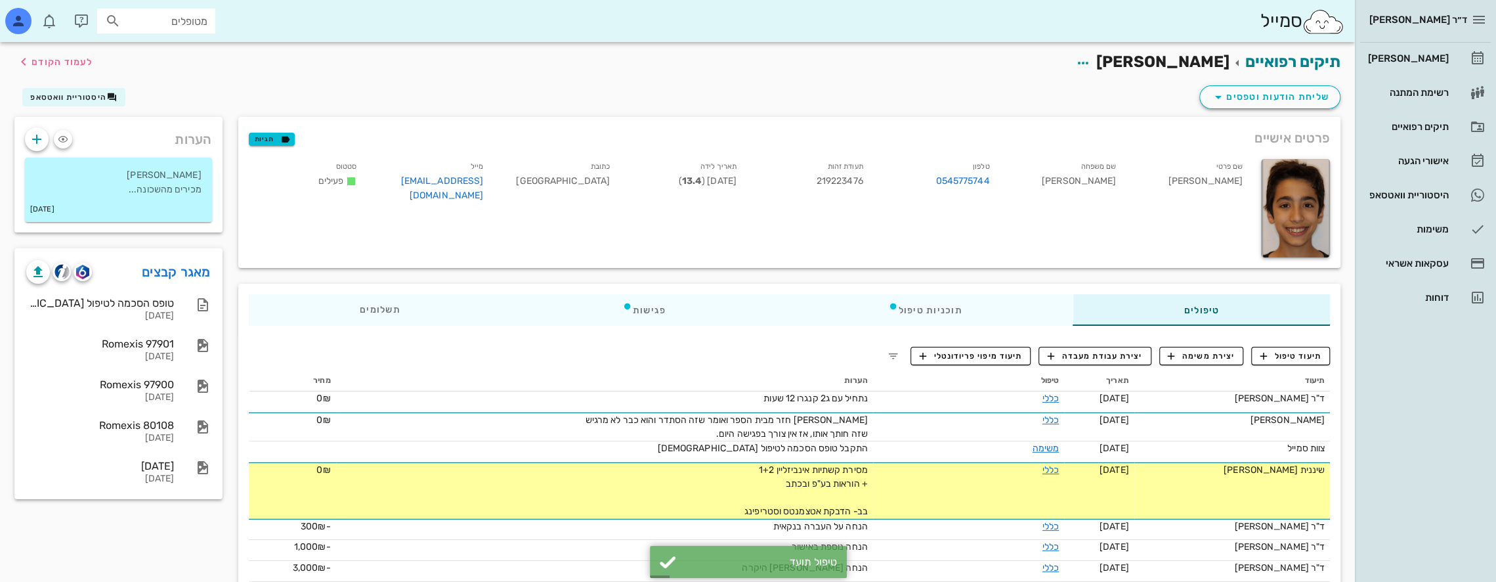
scroll to position [0, 0]
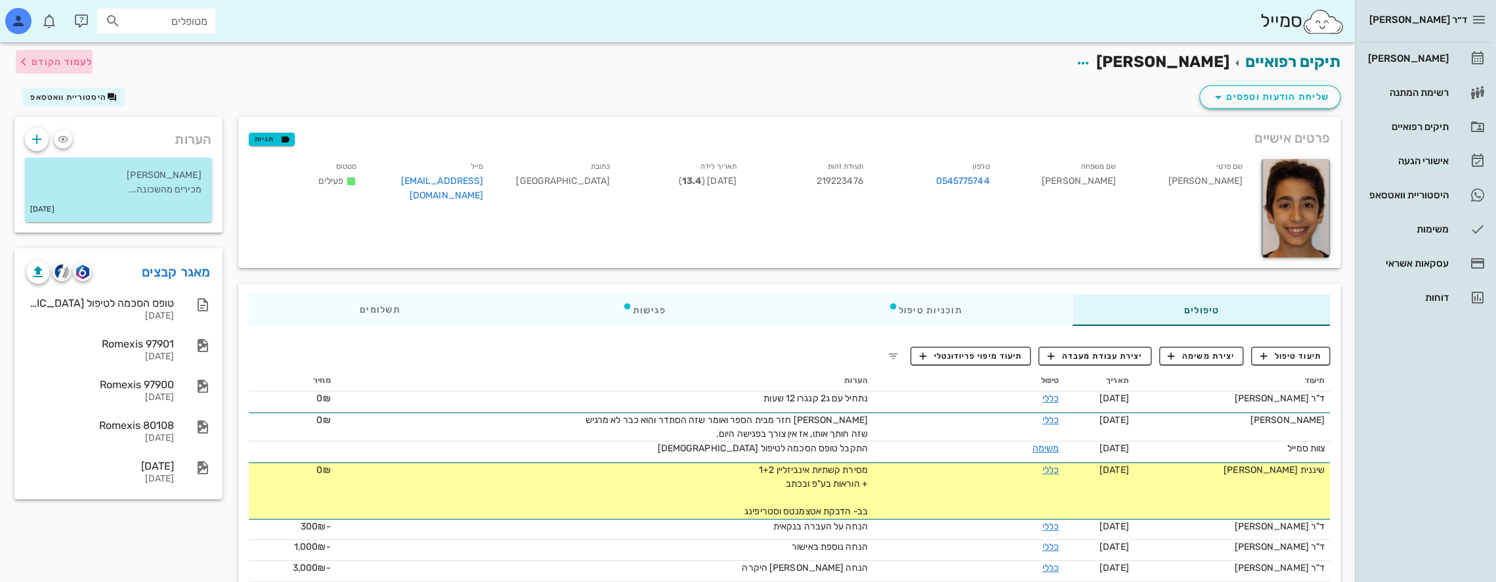
click at [38, 59] on span "לעמוד הקודם" at bounding box center [62, 61] width 61 height 11
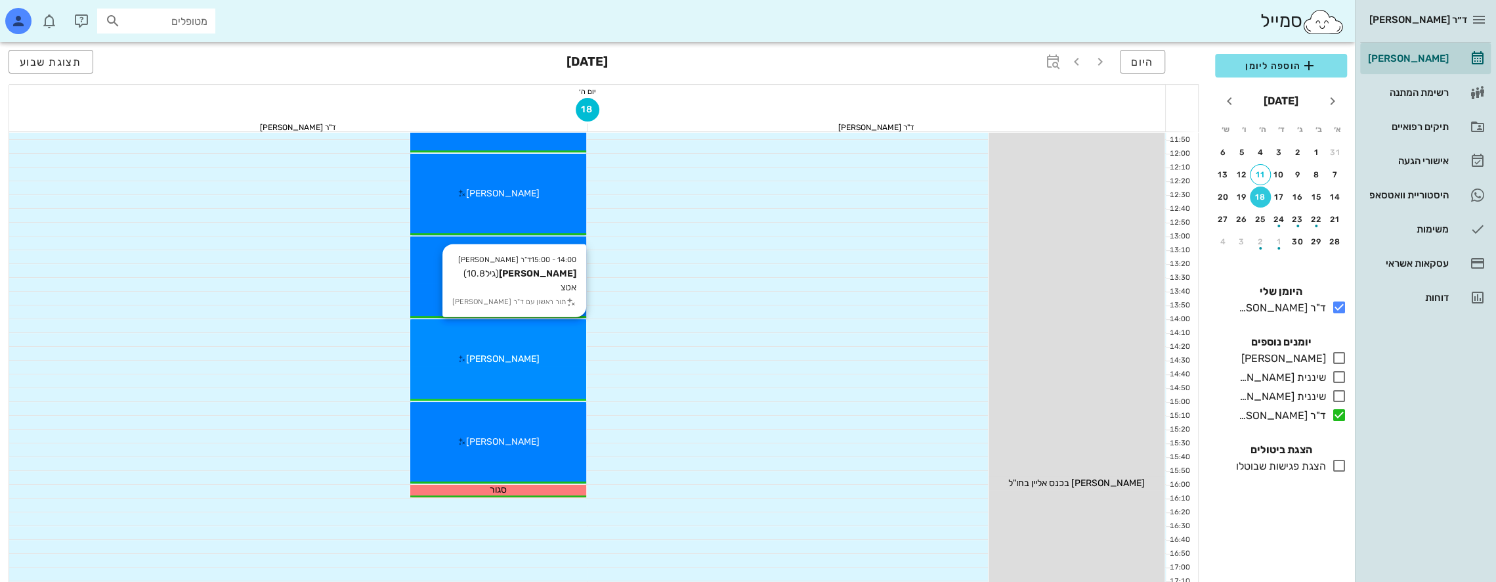
scroll to position [394, 0]
click at [540, 345] on div "14:00 - 15:00 ד"ר [PERSON_NAME] [PERSON_NAME] (גיל 10.8 ) אטצ תור ראשון עם ד"ר …" at bounding box center [498, 358] width 176 height 81
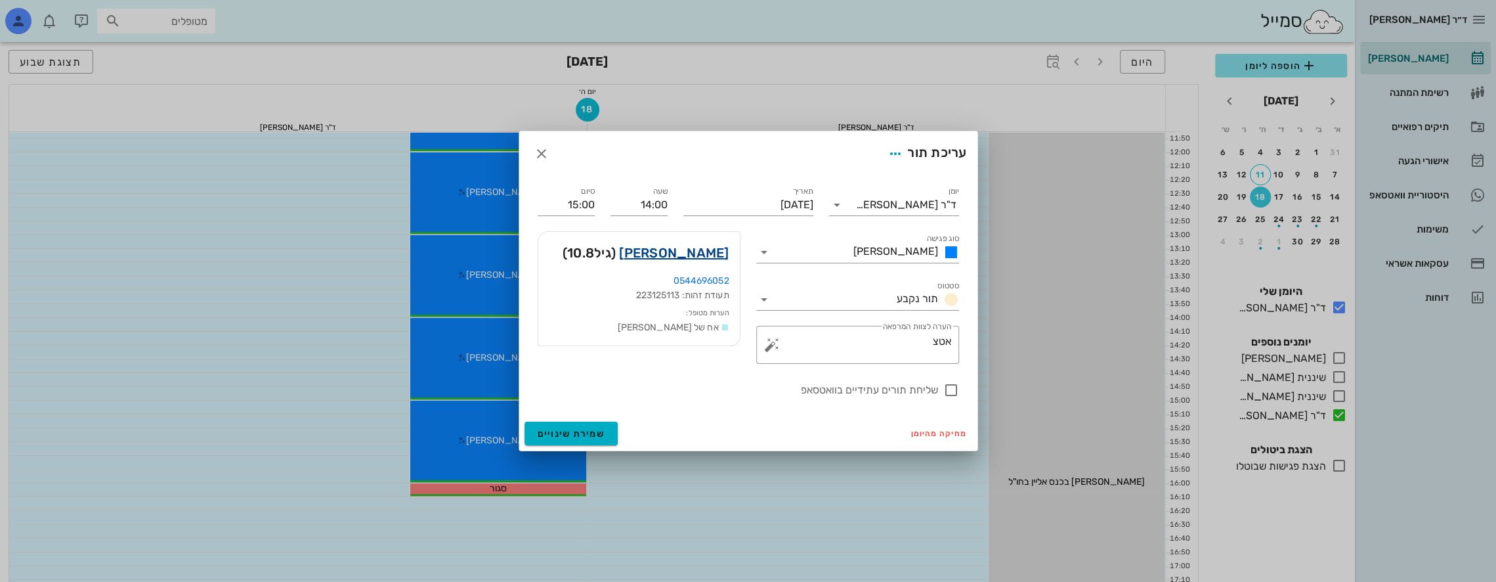
click at [718, 252] on link "[PERSON_NAME]" at bounding box center [674, 252] width 110 height 21
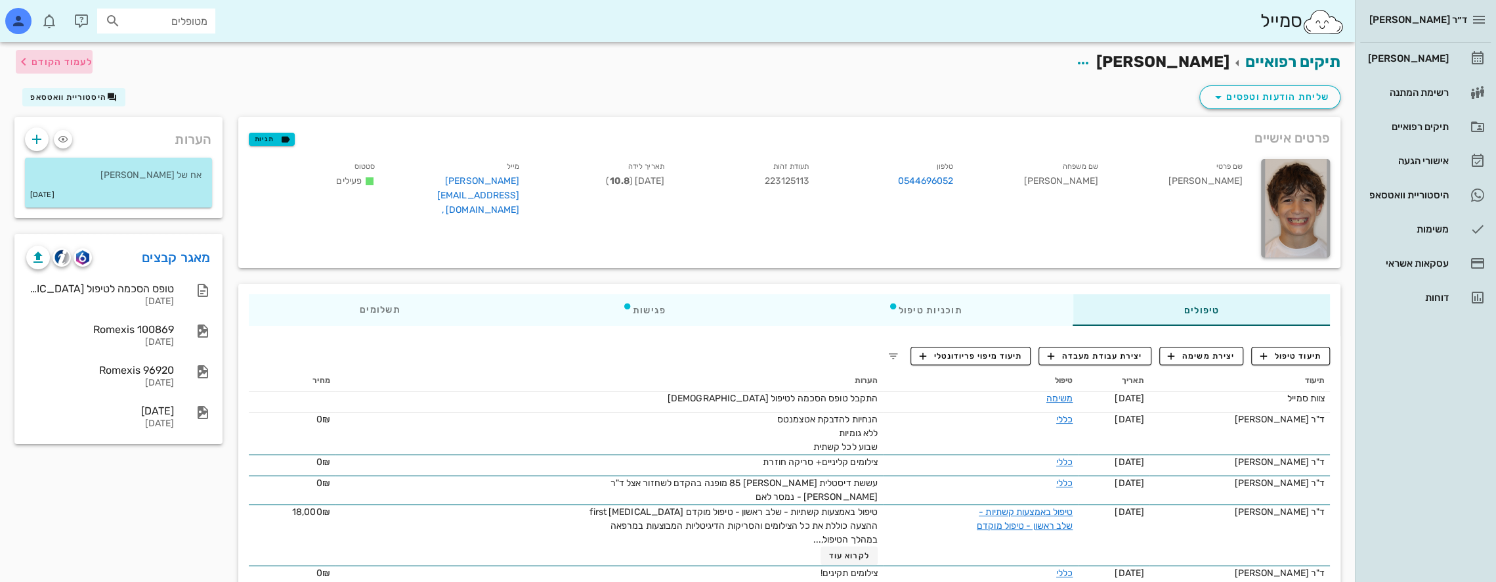
click at [33, 59] on span "לעמוד הקודם" at bounding box center [62, 61] width 61 height 11
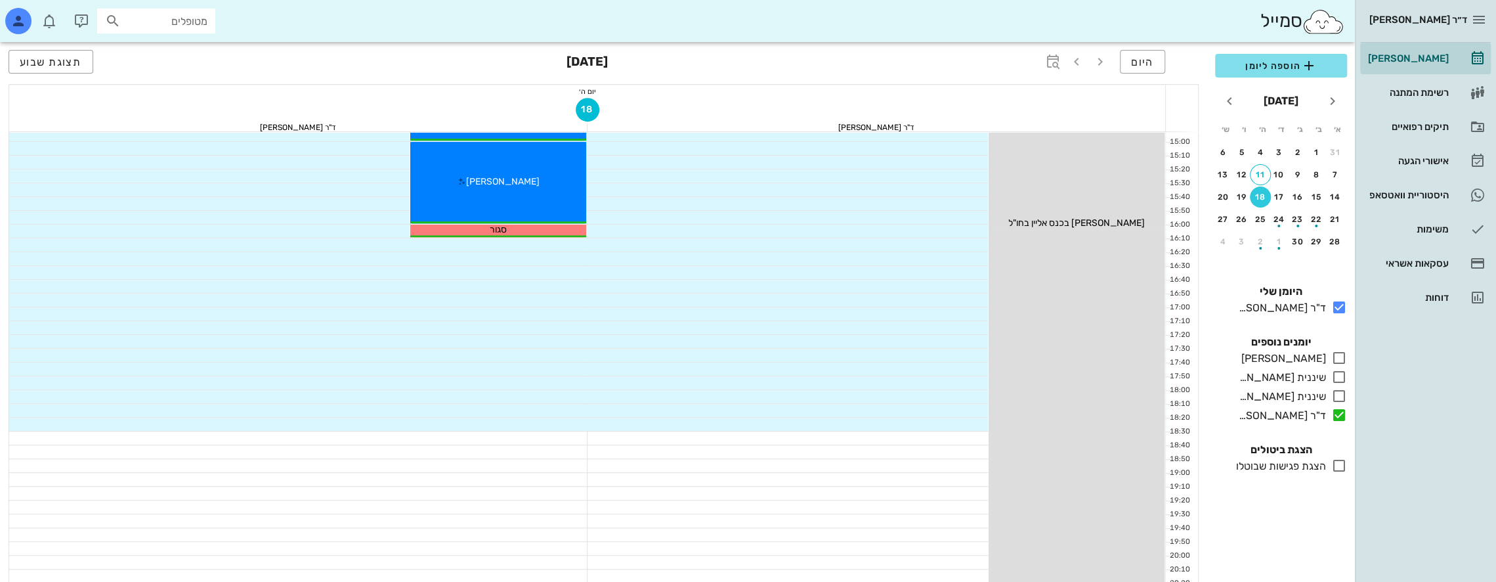
scroll to position [460, 0]
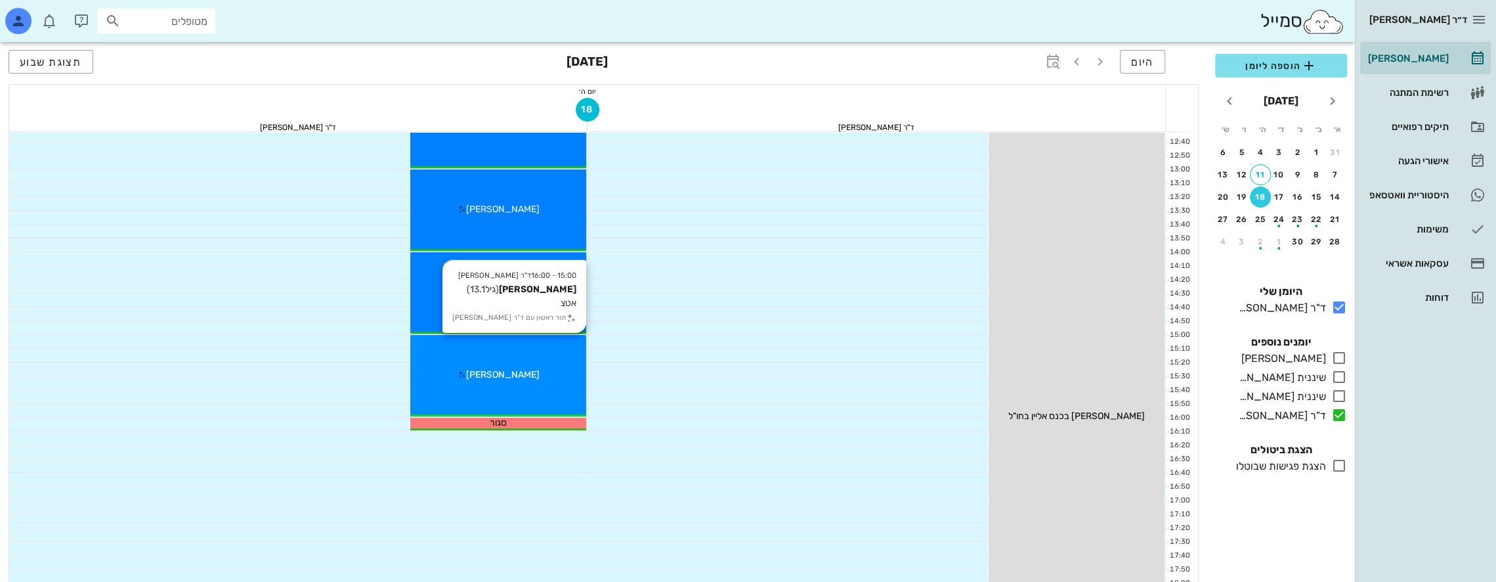
click at [516, 362] on div "15:00 - 16:00 ד"ר [PERSON_NAME] [PERSON_NAME] (גיל 13.1 ) אטצ תור ראשון עם ד"ר …" at bounding box center [498, 375] width 176 height 81
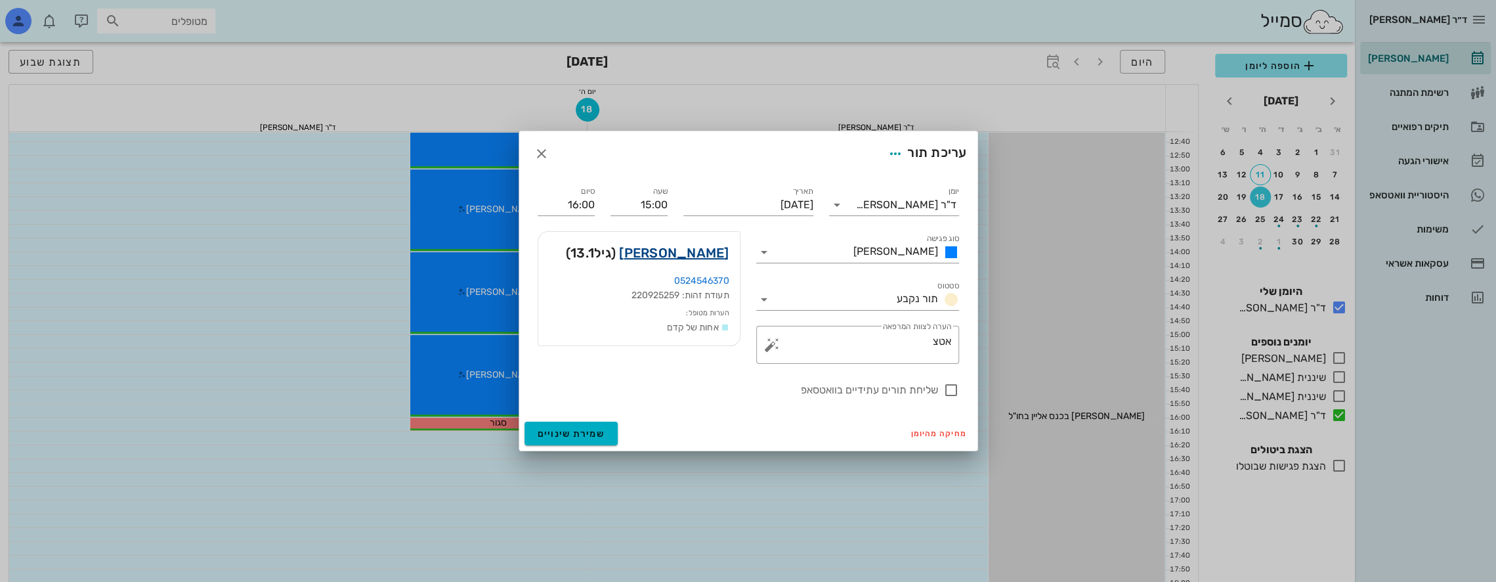
click at [680, 253] on link "[PERSON_NAME]" at bounding box center [674, 252] width 110 height 21
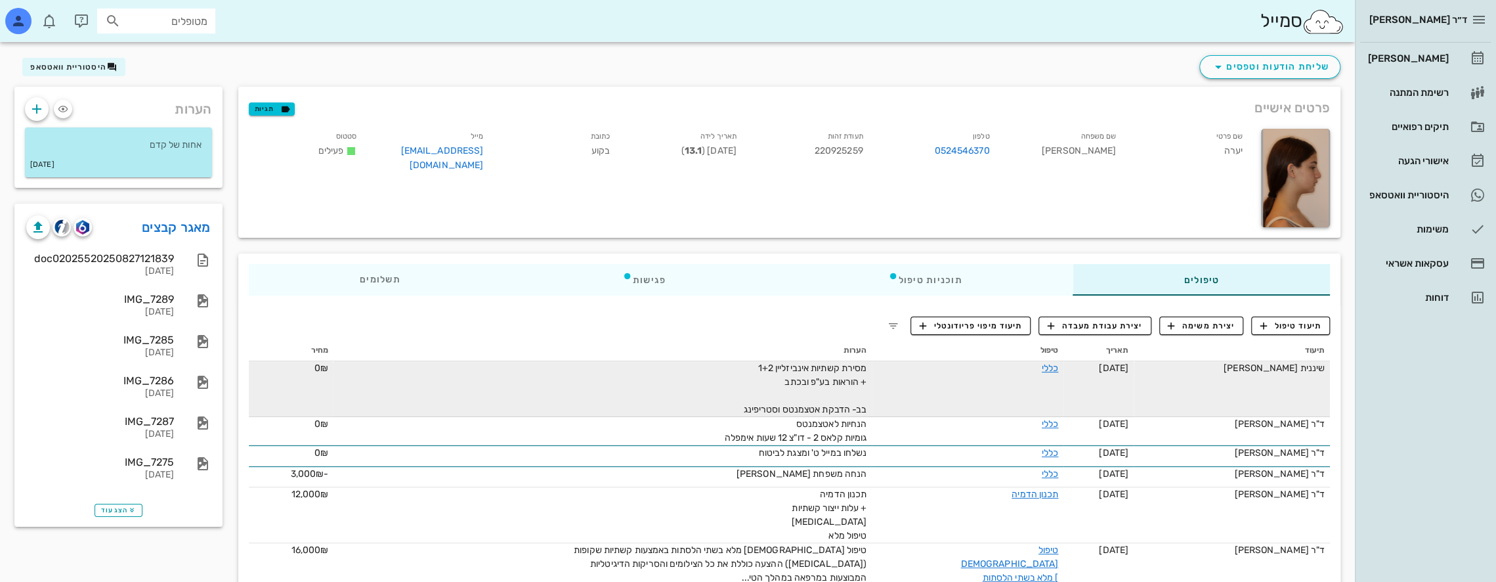
scroll to position [66, 0]
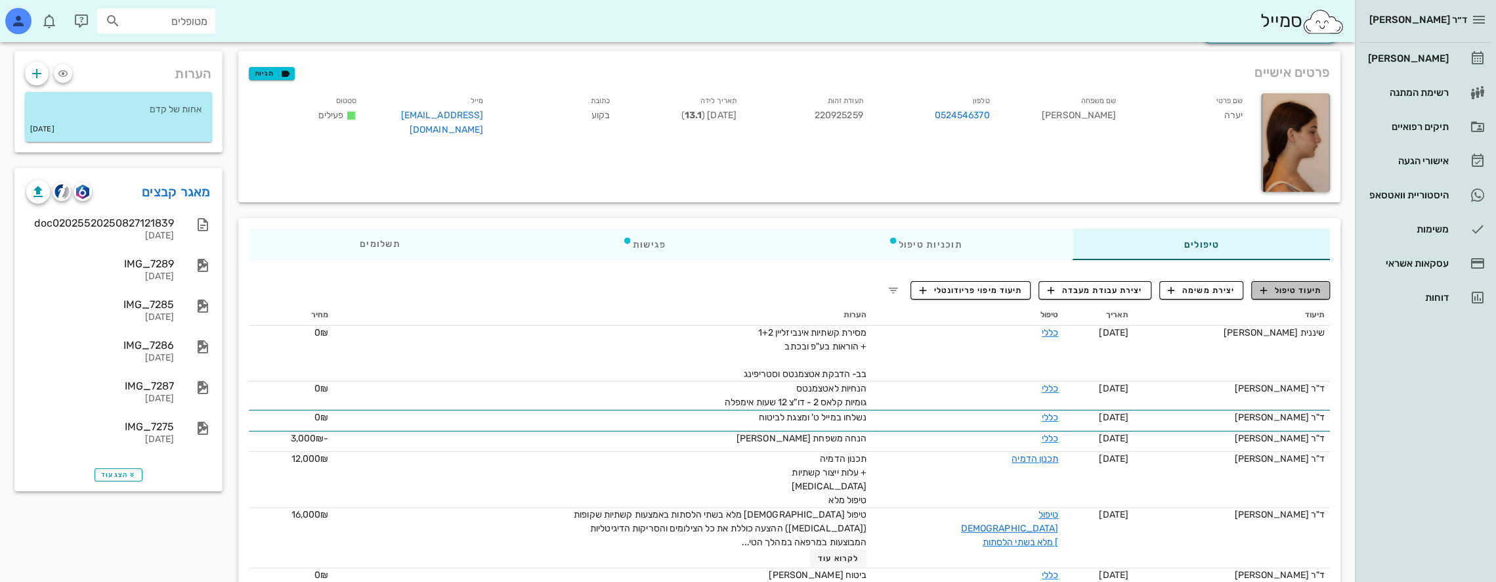
click at [1307, 290] on span "תיעוד טיפול" at bounding box center [1291, 290] width 61 height 12
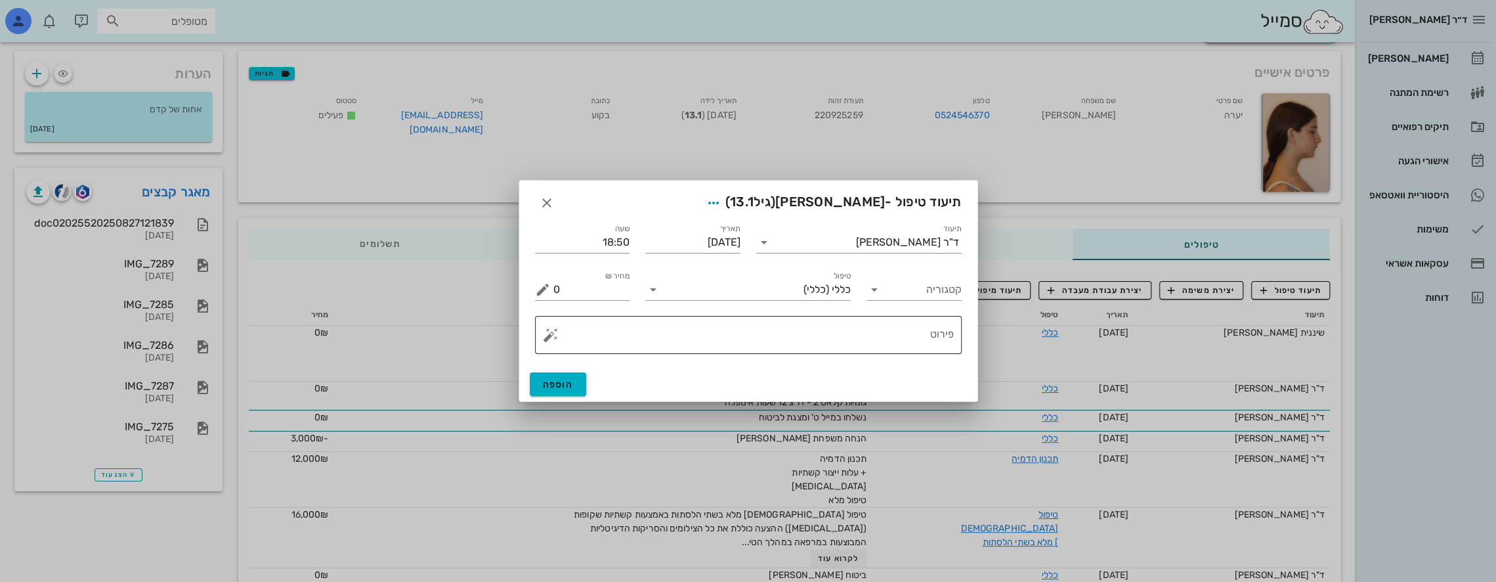
click at [854, 329] on textarea "פירוט" at bounding box center [753, 338] width 400 height 32
type textarea "d"
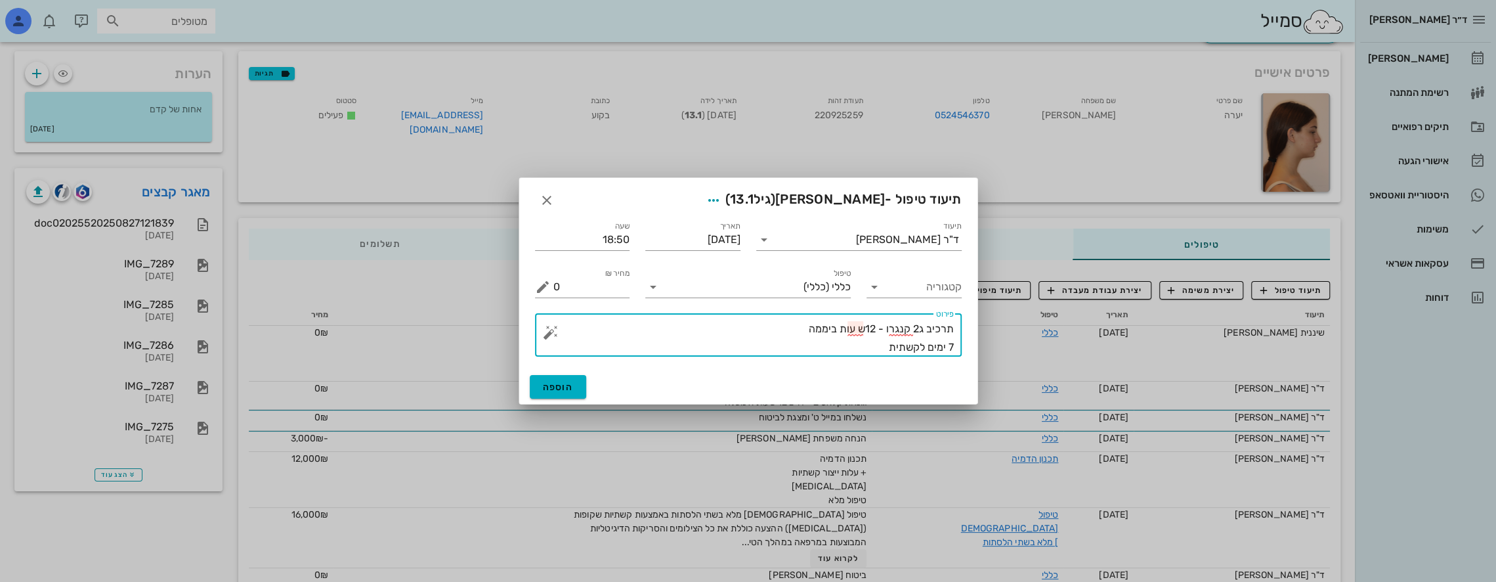
click at [856, 332] on textarea "תרכיב ג2 קנגרו - 12ש עות ביממה 7 ימים לקשתית" at bounding box center [753, 338] width 400 height 37
click at [869, 328] on textarea "תרכיב ג2 קנגרו - 12ש עות ביממה 7 ימים לקשתית" at bounding box center [753, 338] width 400 height 37
click at [854, 330] on textarea "תרכיב ג2 קנגרו - 12 ש עות ביממה 7 ימים לקשתית" at bounding box center [753, 338] width 400 height 37
type textarea "תרכיב ג2 קנגרו - 12 שעות ביממה 7 ימים לקשתית"
click at [547, 381] on span "הוספה" at bounding box center [558, 386] width 31 height 11
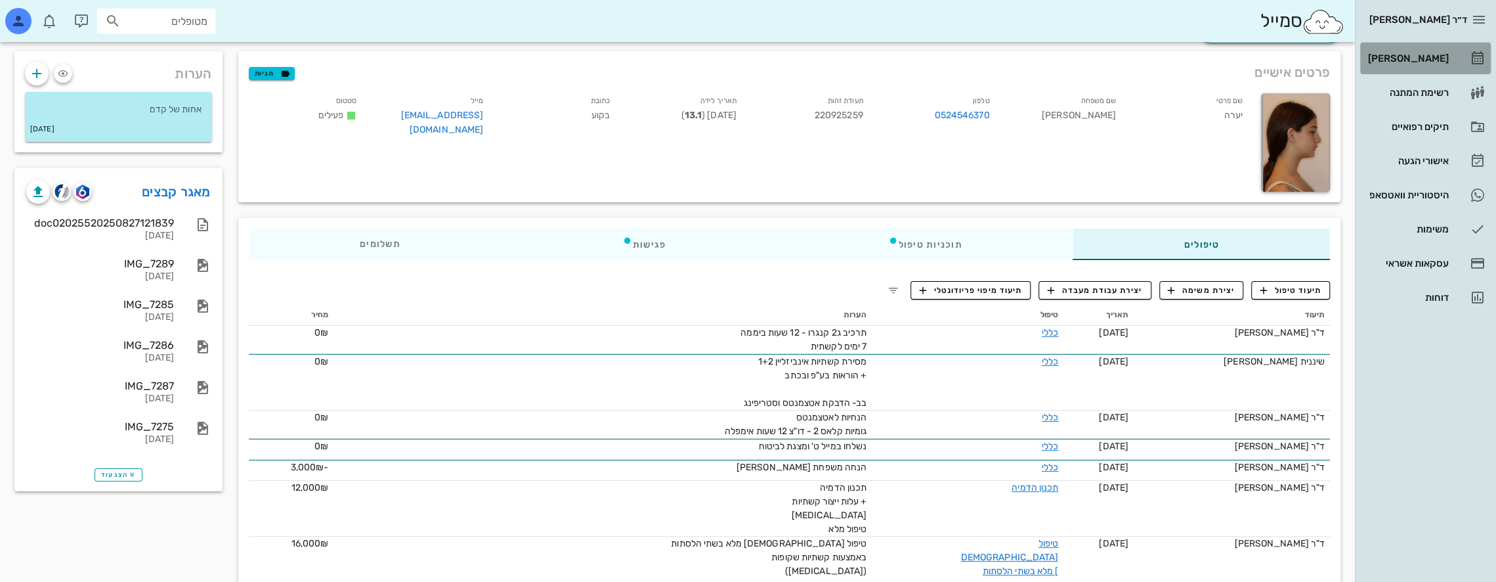
click at [1416, 58] on div "[PERSON_NAME]" at bounding box center [1407, 58] width 83 height 11
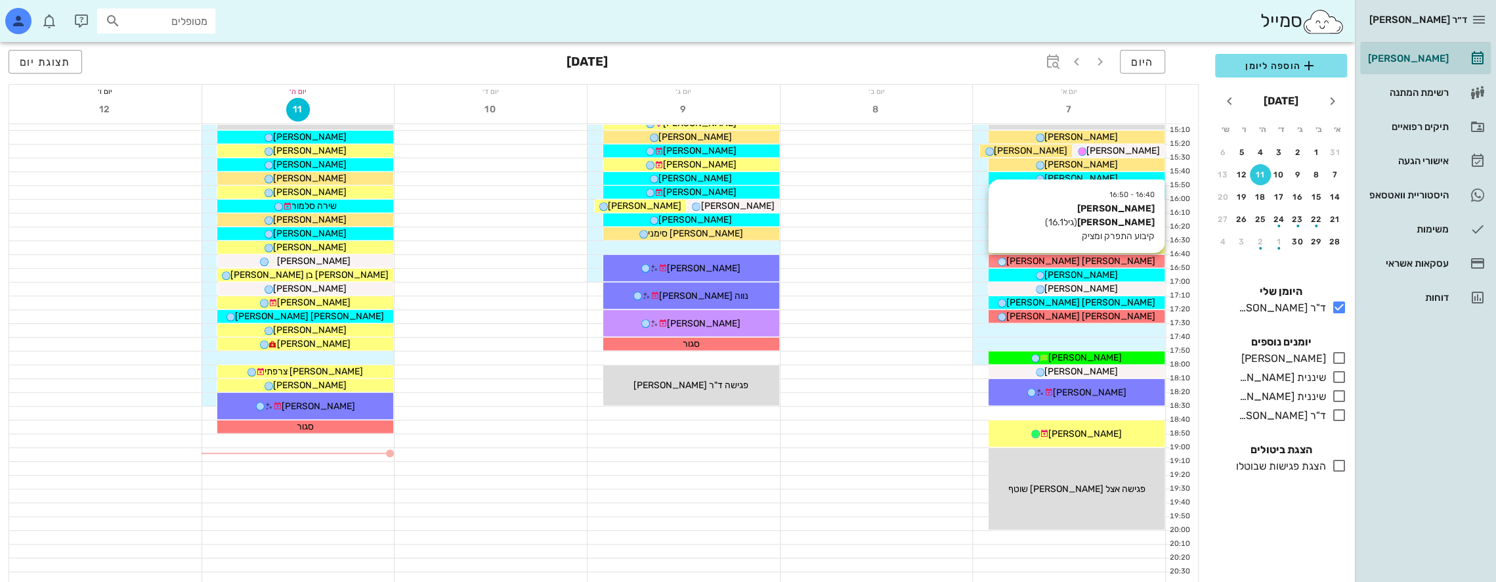
scroll to position [634, 0]
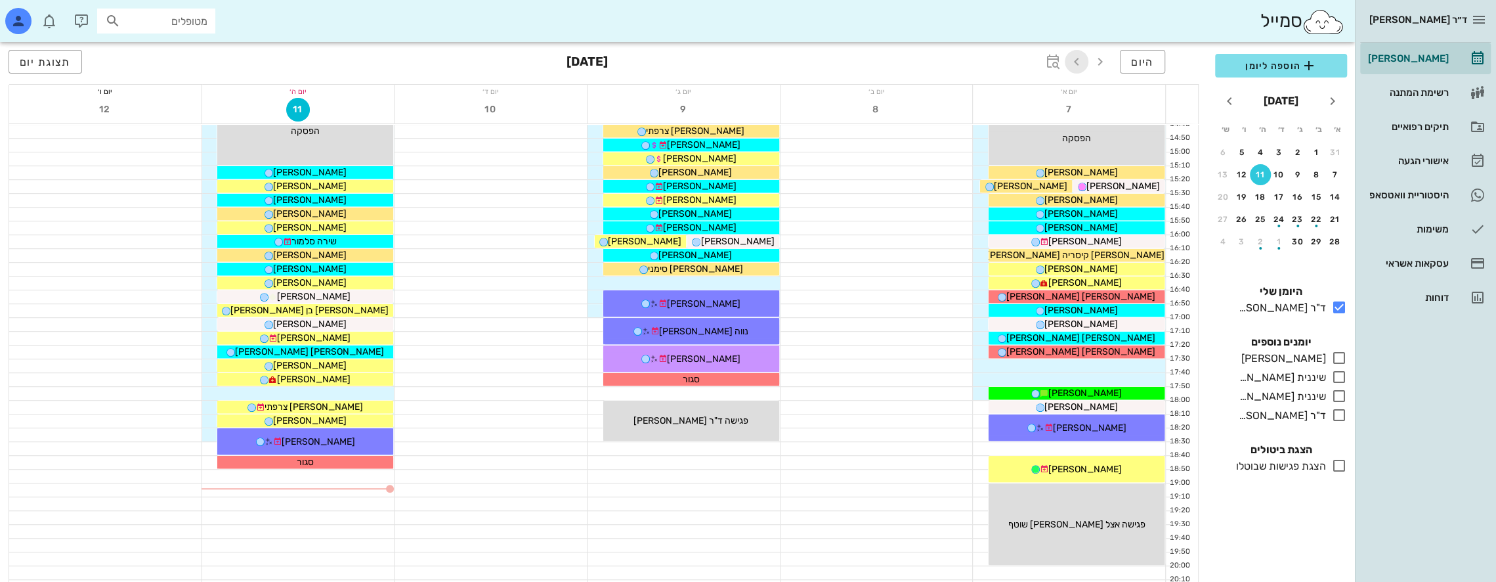
click at [1083, 60] on icon "button" at bounding box center [1077, 62] width 16 height 16
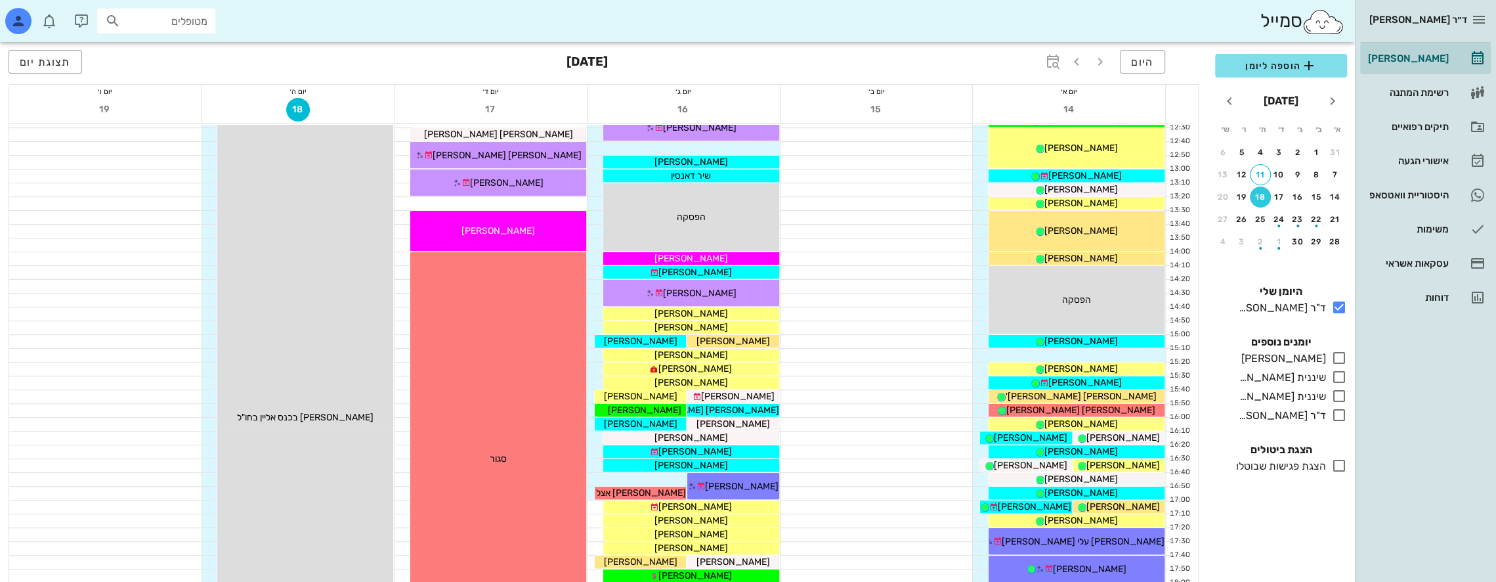
scroll to position [634, 0]
